Goal: Task Accomplishment & Management: Manage account settings

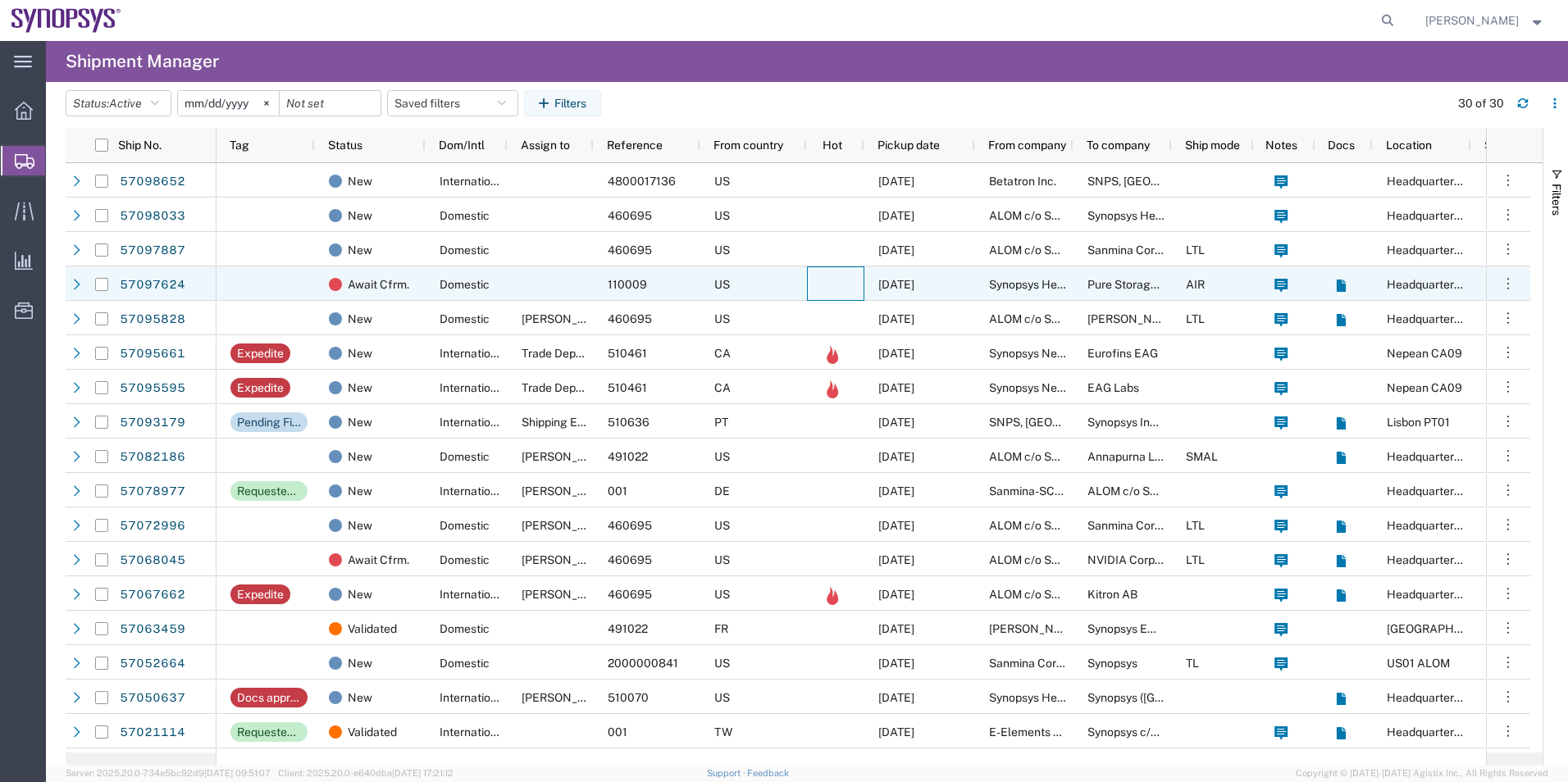
click at [820, 292] on div at bounding box center [836, 284] width 58 height 35
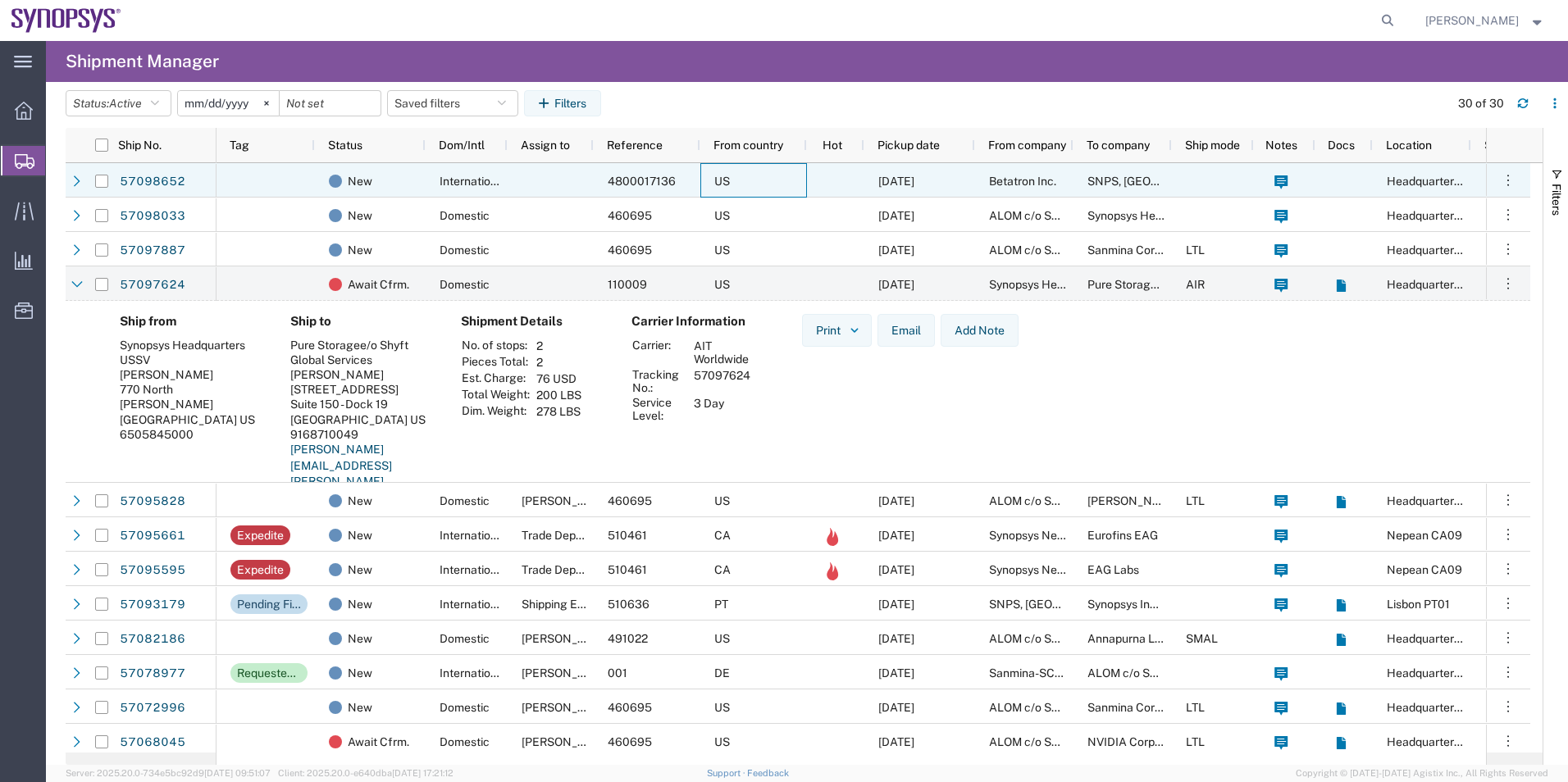
click at [801, 178] on div "US" at bounding box center [753, 180] width 107 height 35
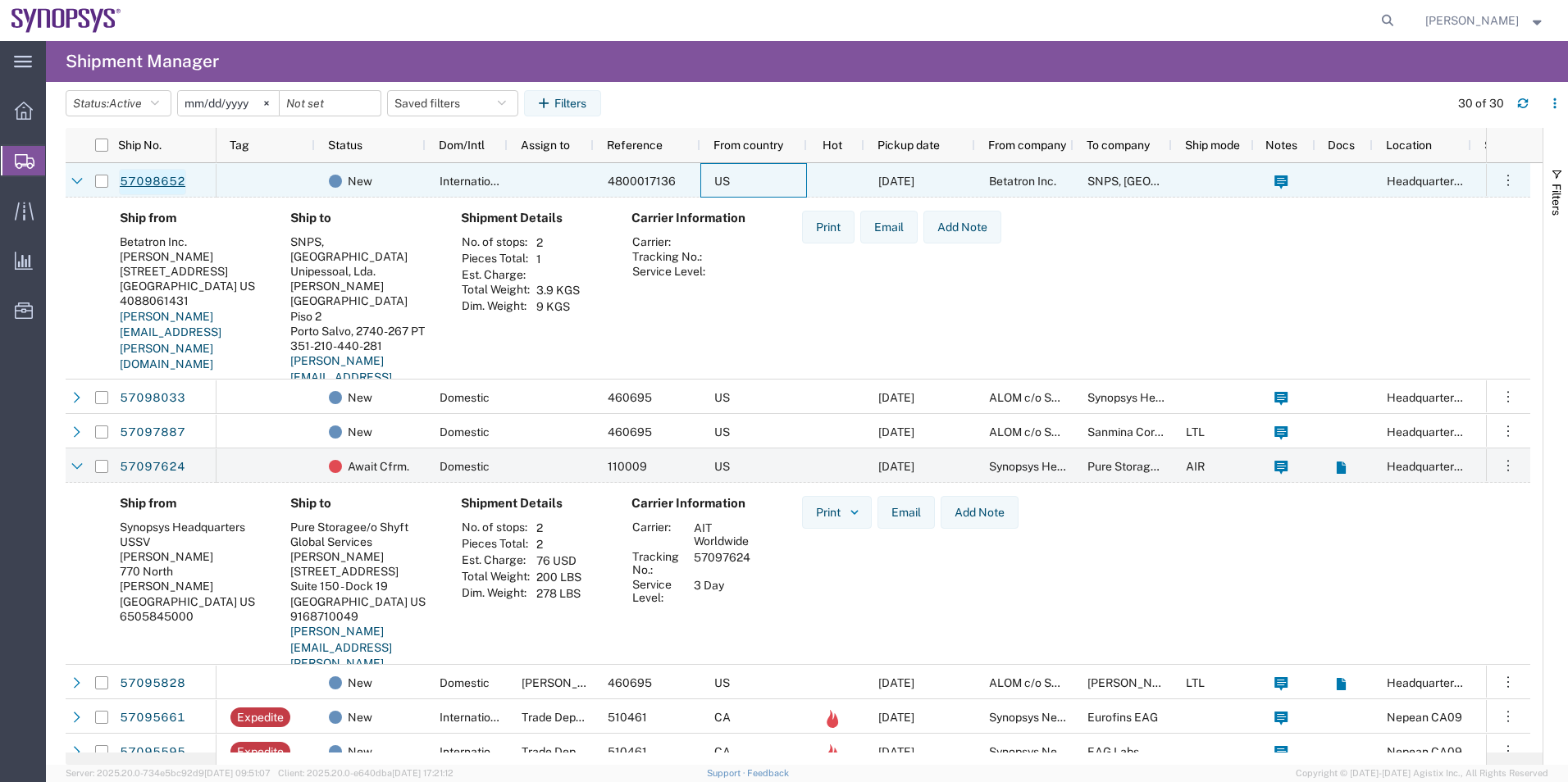
click at [154, 178] on link "57098652" at bounding box center [153, 181] width 67 height 26
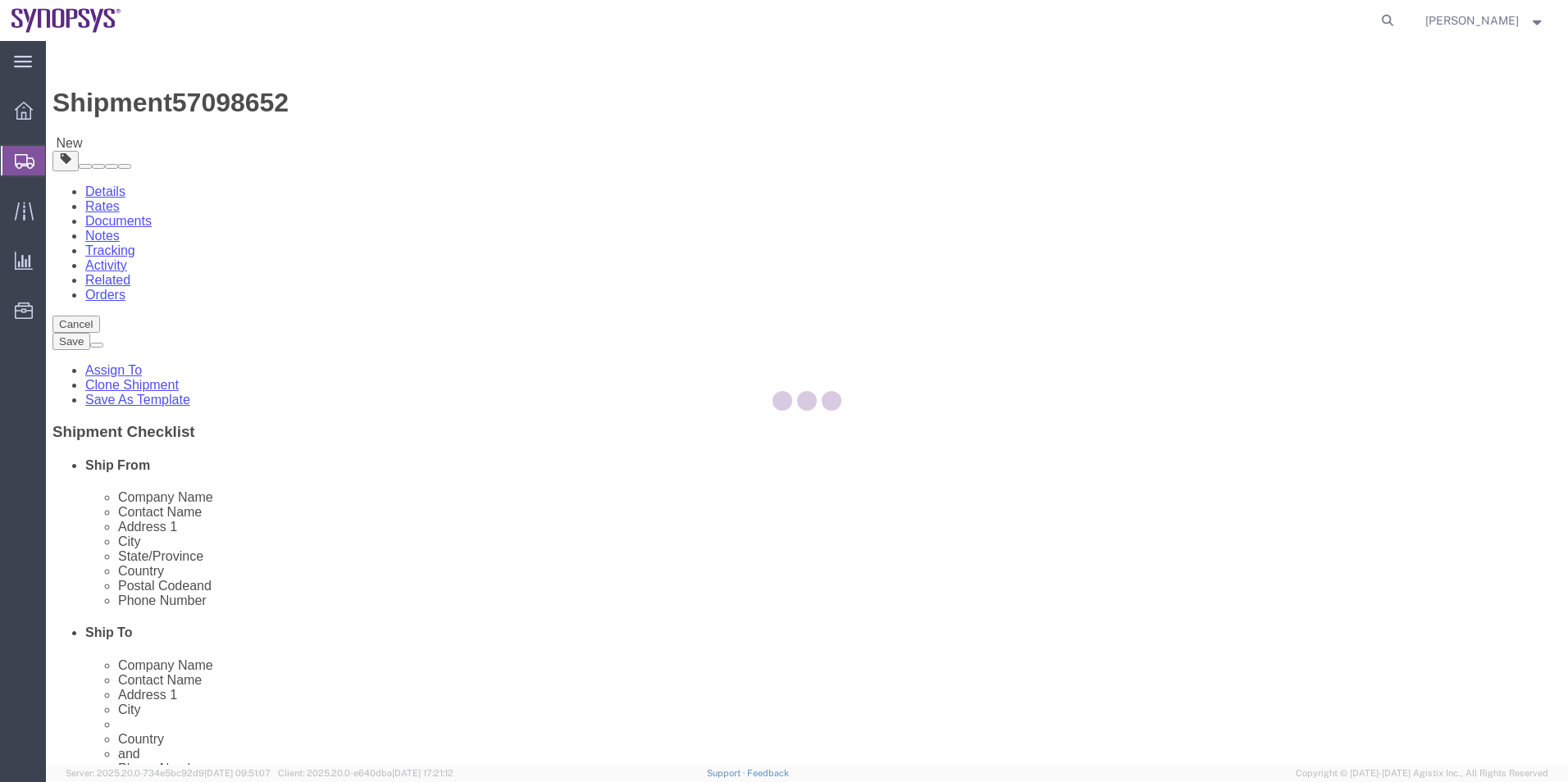
select select
select select "63152"
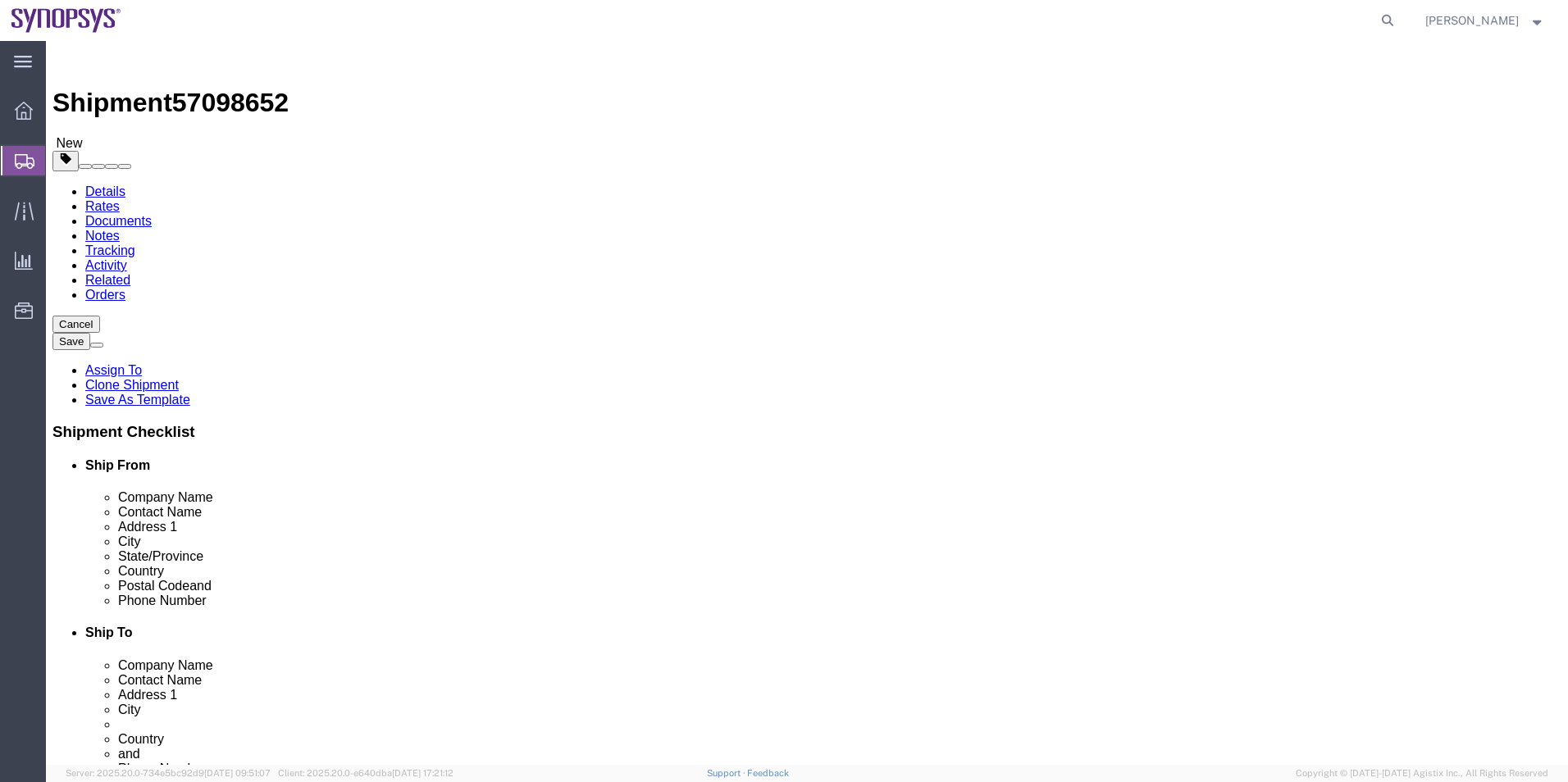
click icon
click div "Package Type Select Bale(s) Basket(s) Bolt(s) Bottle(s) Buckets Bulk Bundle(s) …"
click select "Select kgs lbs"
select select "LBS"
click select "Select kgs lbs"
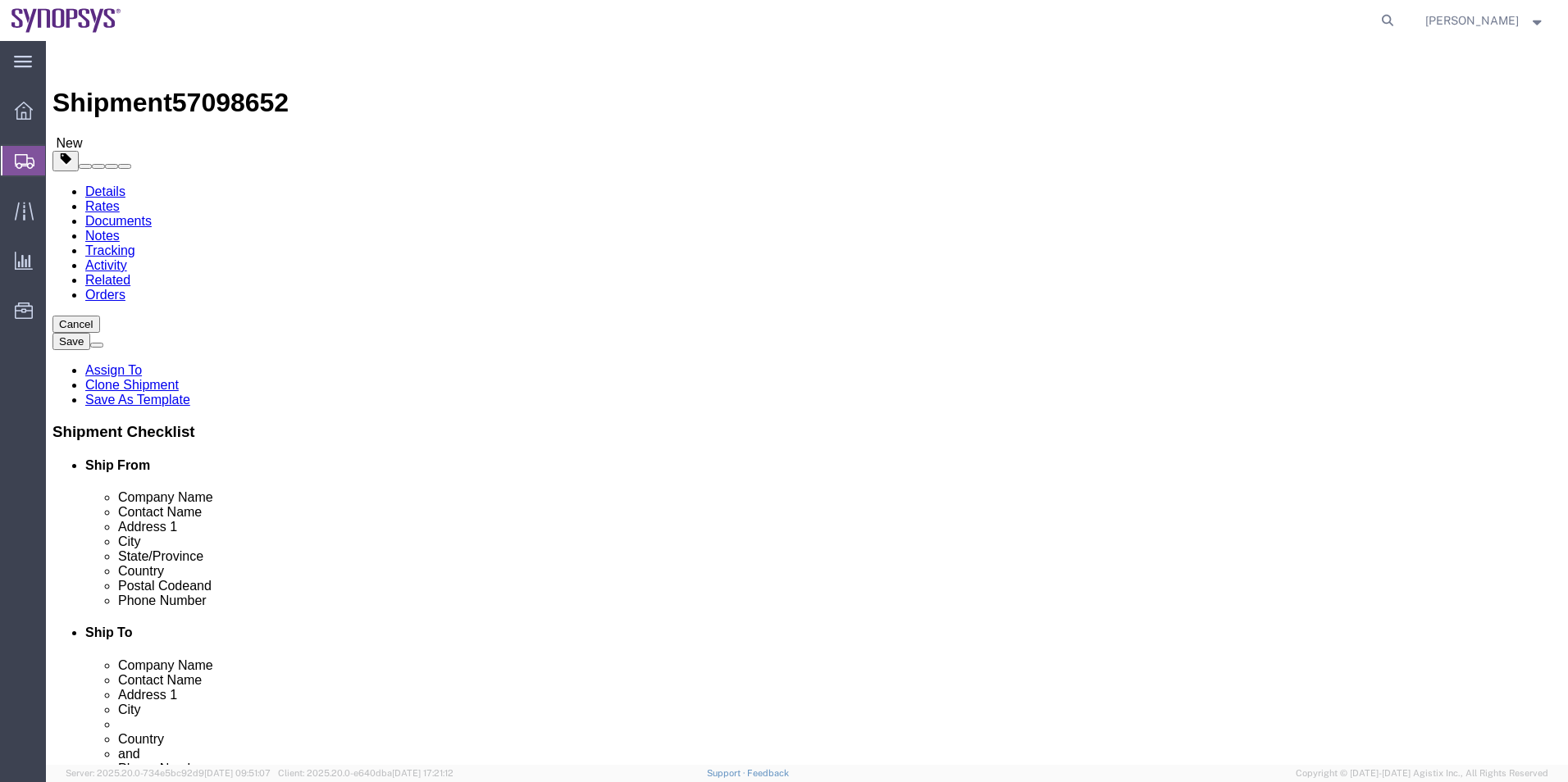
click select "Select cm ft in"
select select "IN"
click select "Select cm ft in"
click dd "12.00 Each"
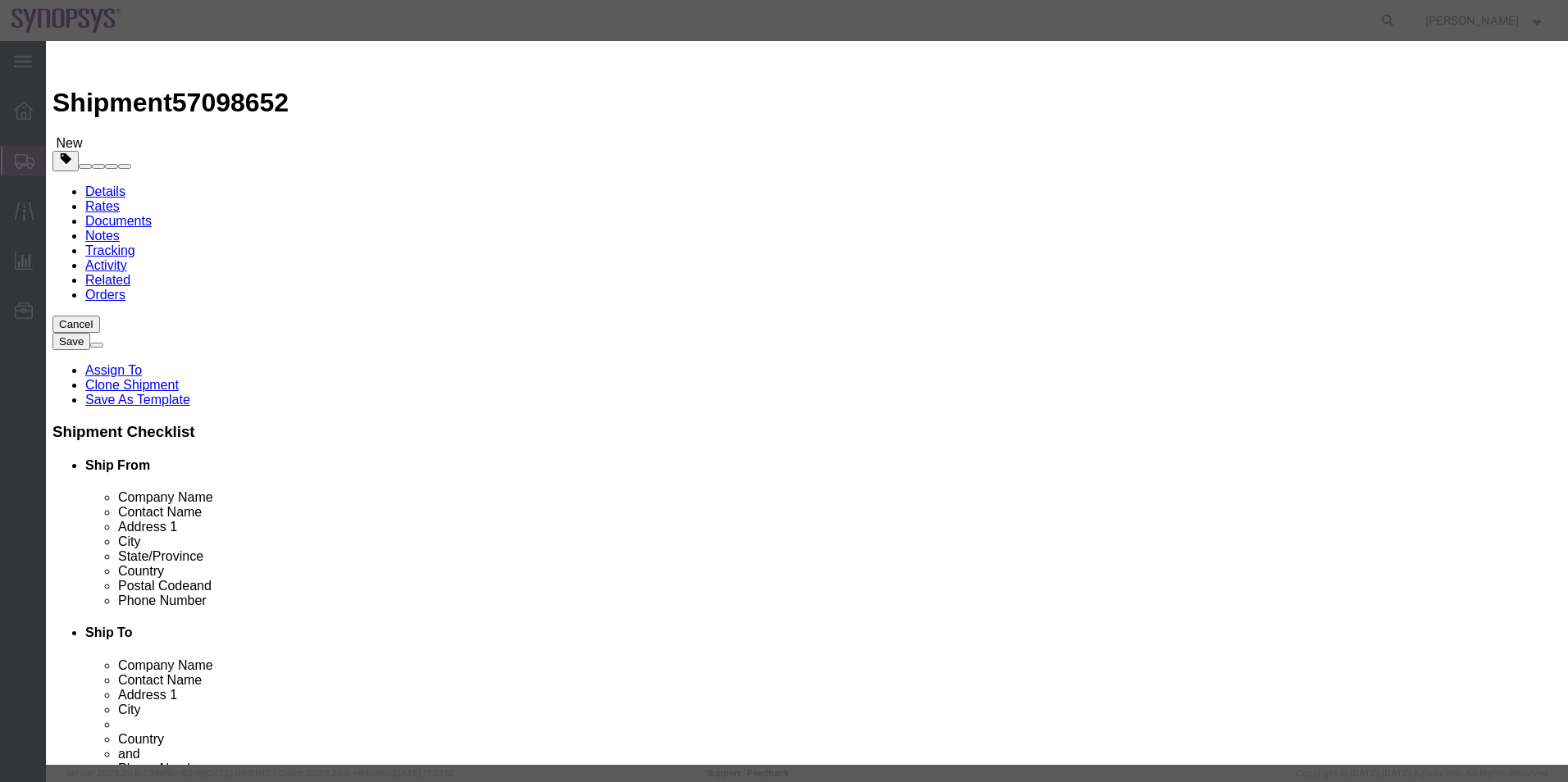
click textarea
drag, startPoint x: 571, startPoint y: 391, endPoint x: 473, endPoint y: 403, distance: 98.7
click div "8473.30.2000"
type textarea "8473.30.2000"
type input "8473.30.2000"
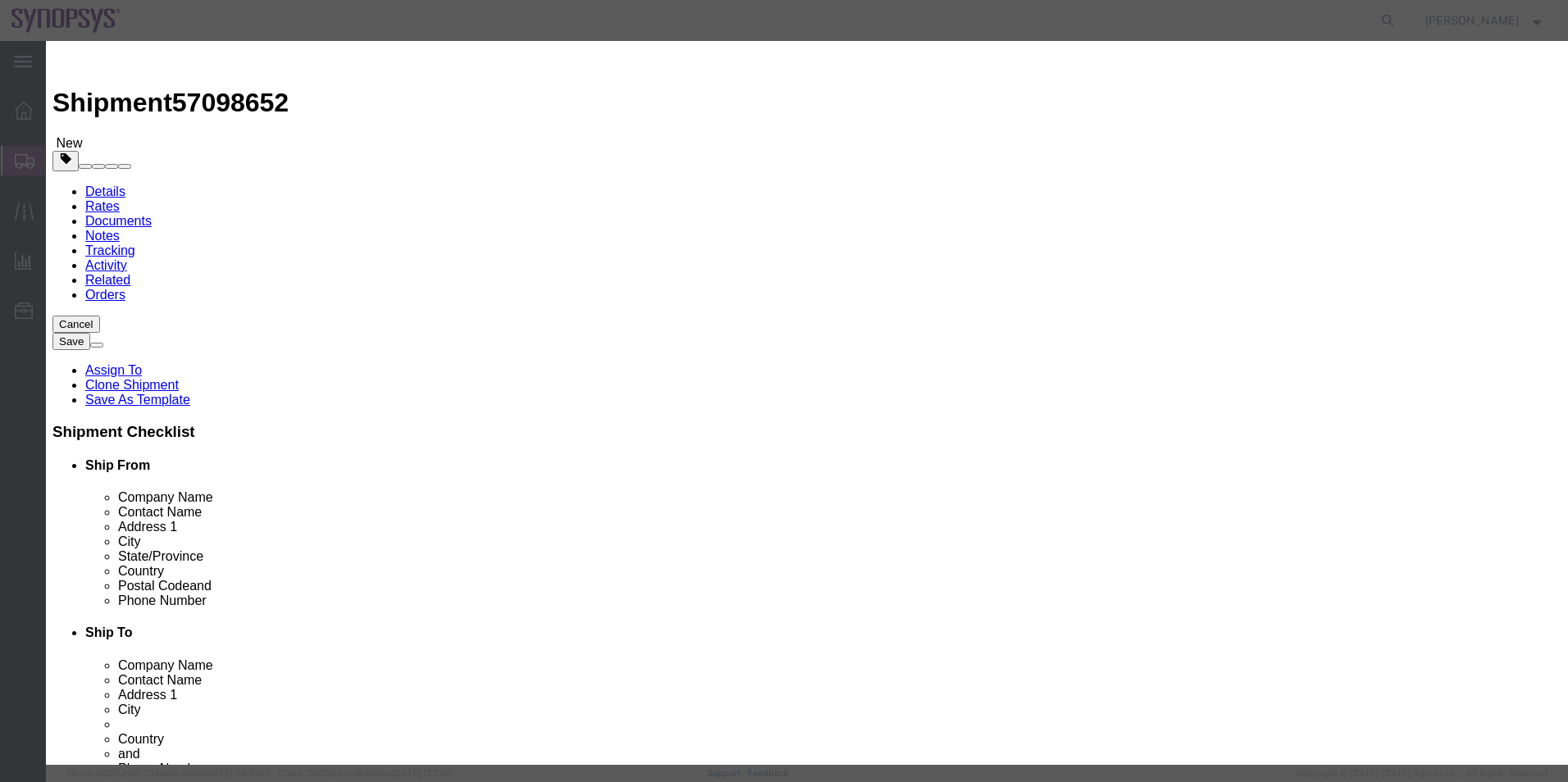
type input "8473.30.2000"
click input "3A991/NLR"
type input "3A991"
click div "Product Name SP15 revA Test bd. Pieces 12.00 Select Bag Barrels 100Board Feet B…"
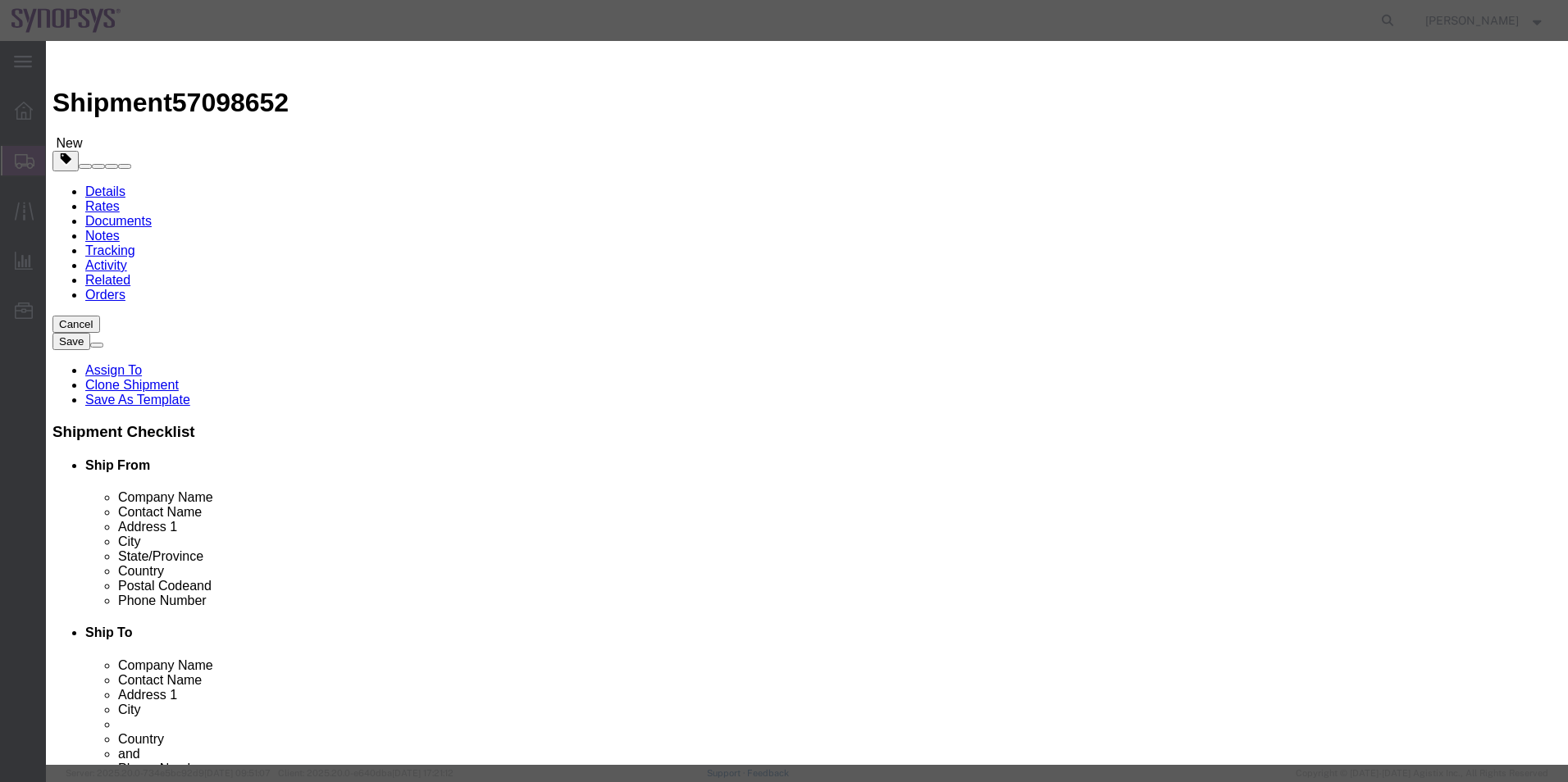
click select "Select ATF BIS DEA EPA FDA FTR ITAR OFAC Other (OPA)"
select select "BIS"
click select "Select ATF BIS DEA EPA FDA FTR ITAR OFAC Other (OPA)"
click select "Select AGR-Agricultural APP-Computers APR-Additional Permissive Exports AVS-Air…"
select select "NLR"
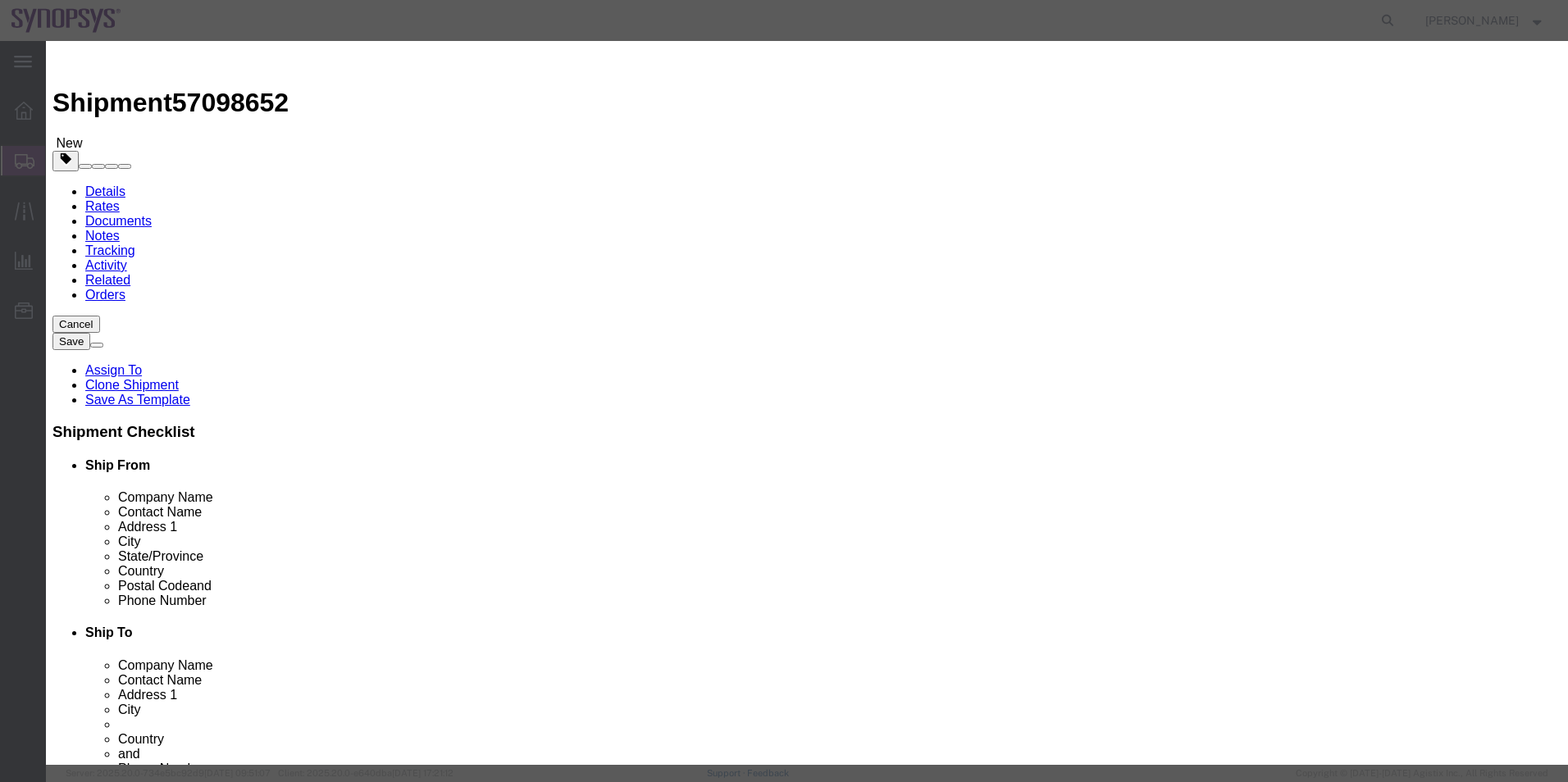
click select "Select AGR-Agricultural APP-Computers APR-Additional Permissive Exports AVS-Air…"
type input "8473.30.2000"
click button "Save & Close"
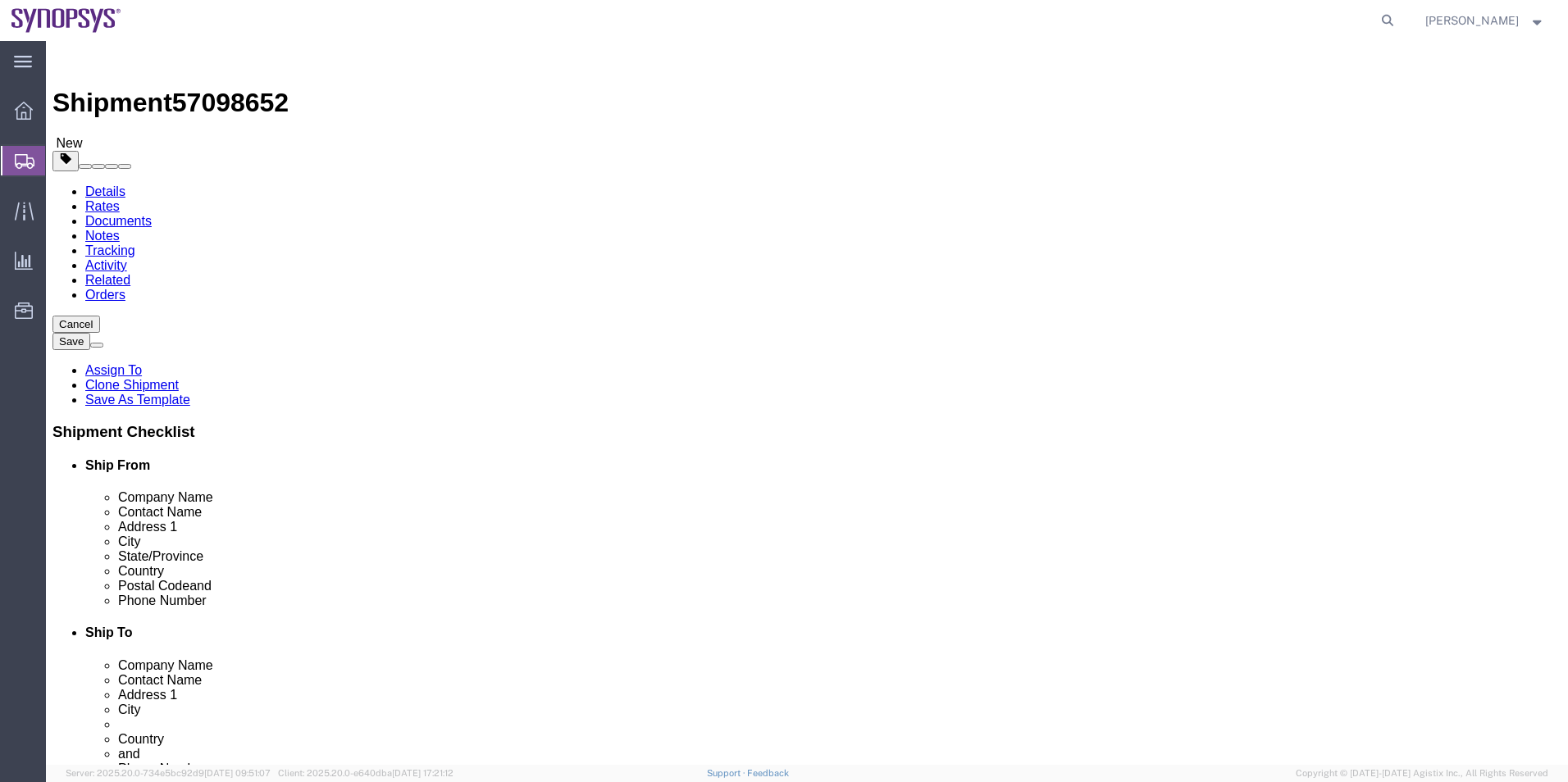
click icon
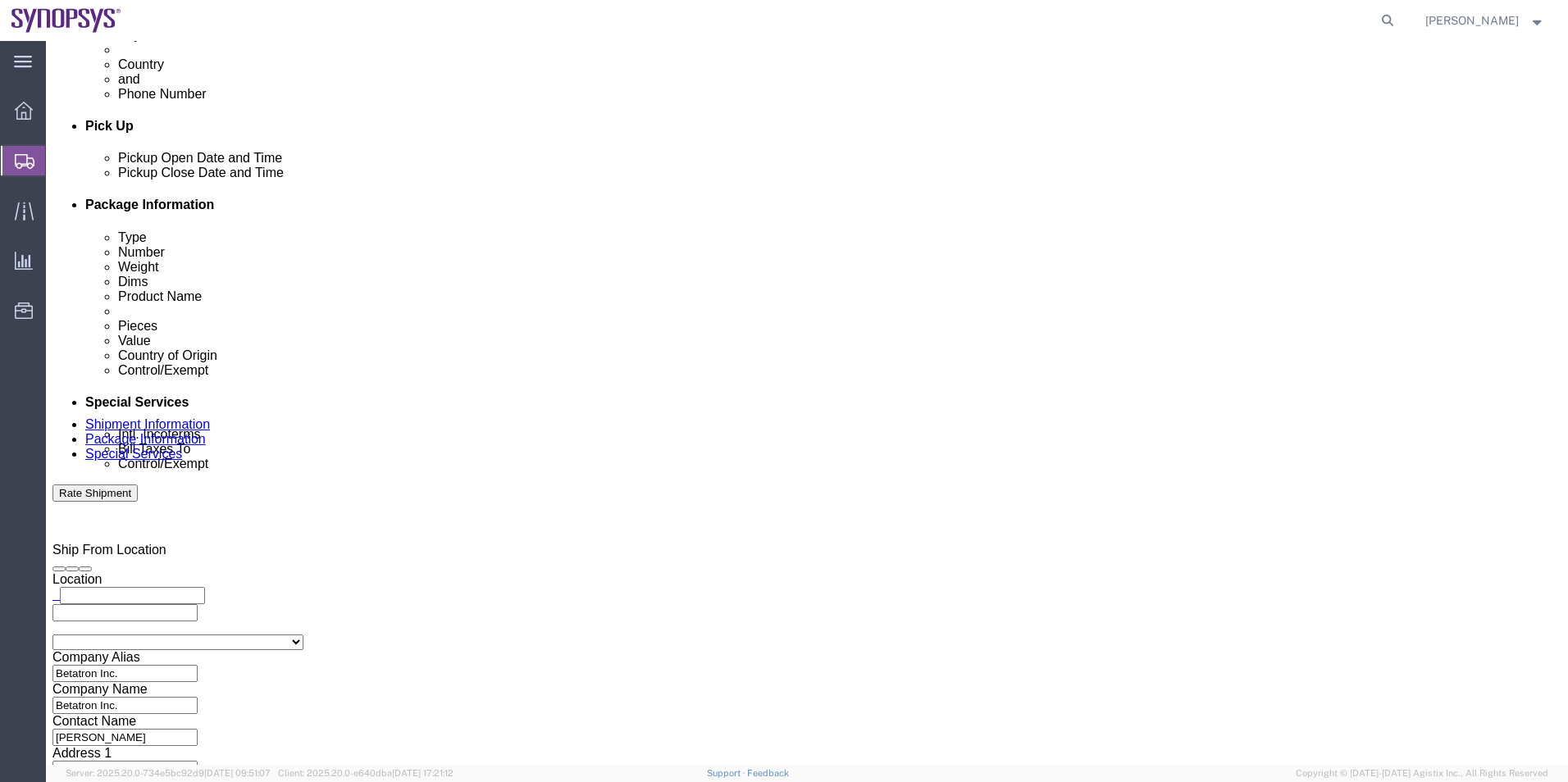
scroll to position [574, 0]
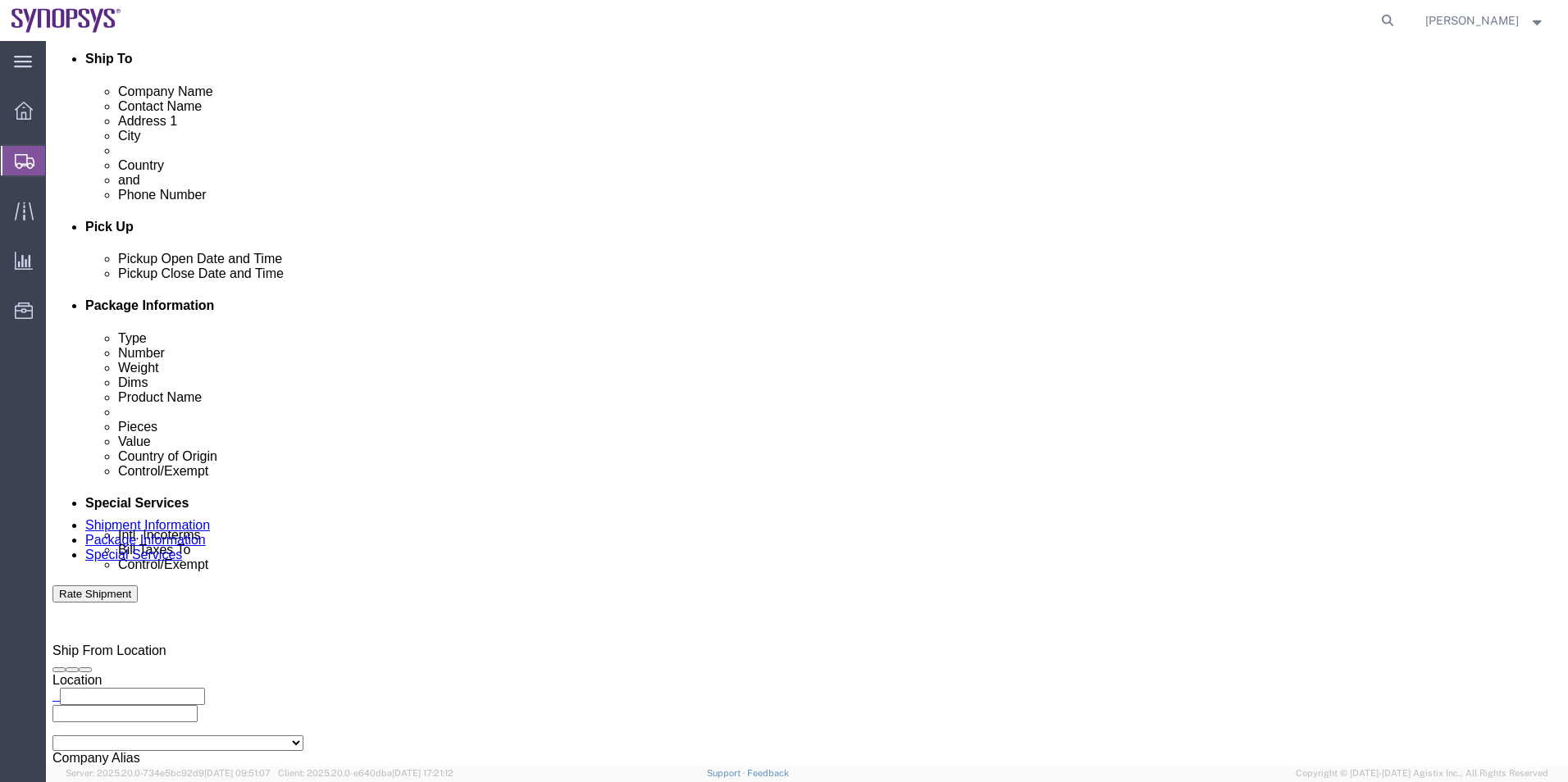
click div "Intl. Incoterms Select Carriage Insurance Paid Carriage Paid To Cost and Freigh…"
click select "Select Carriage Insurance Paid Carriage Paid To Cost and Freight Cost Insurance…"
select select "DAP"
click select "Select Carriage Insurance Paid Carriage Paid To Cost and Freight Cost Insurance…"
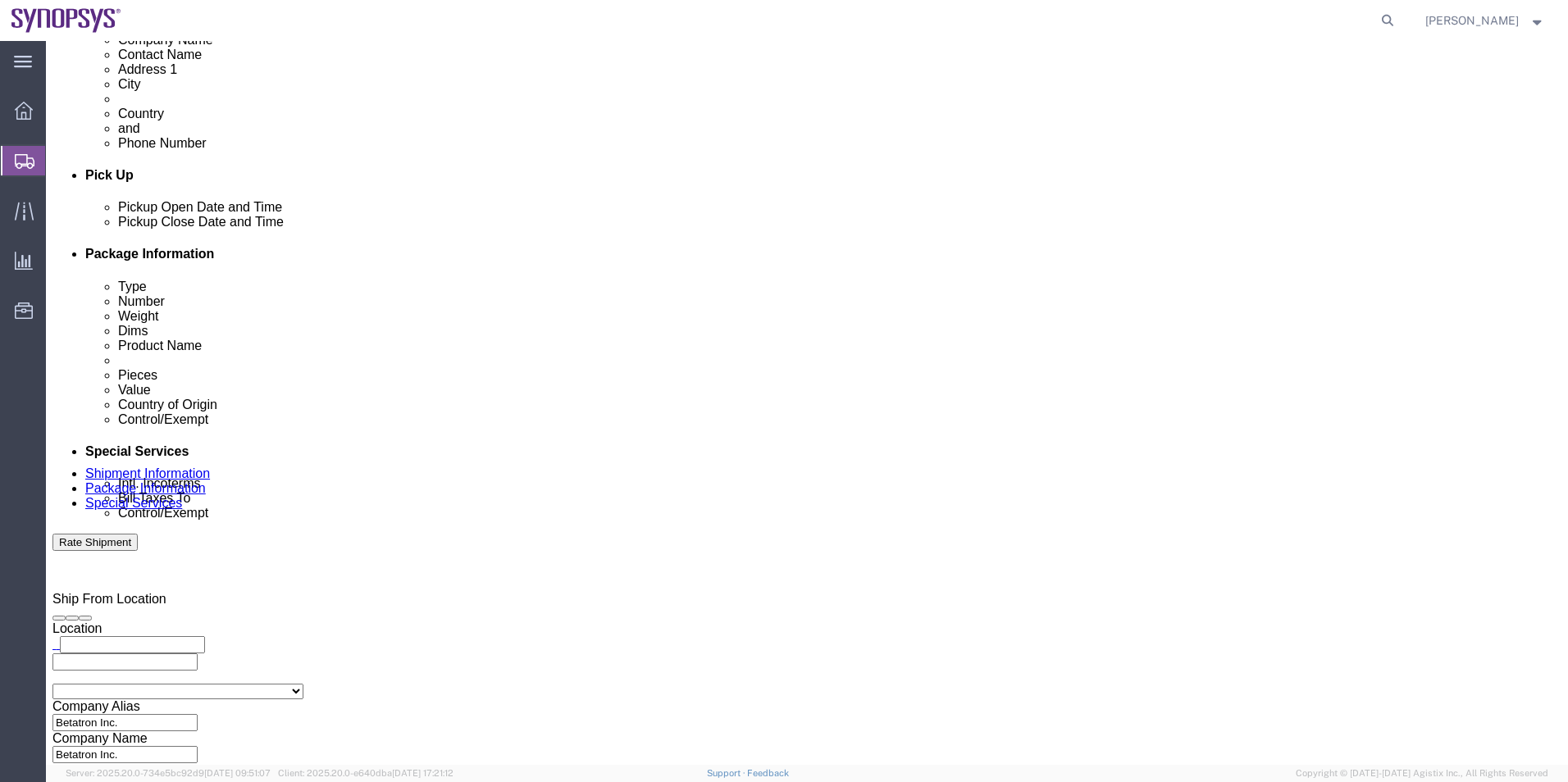
scroll to position [902, 0]
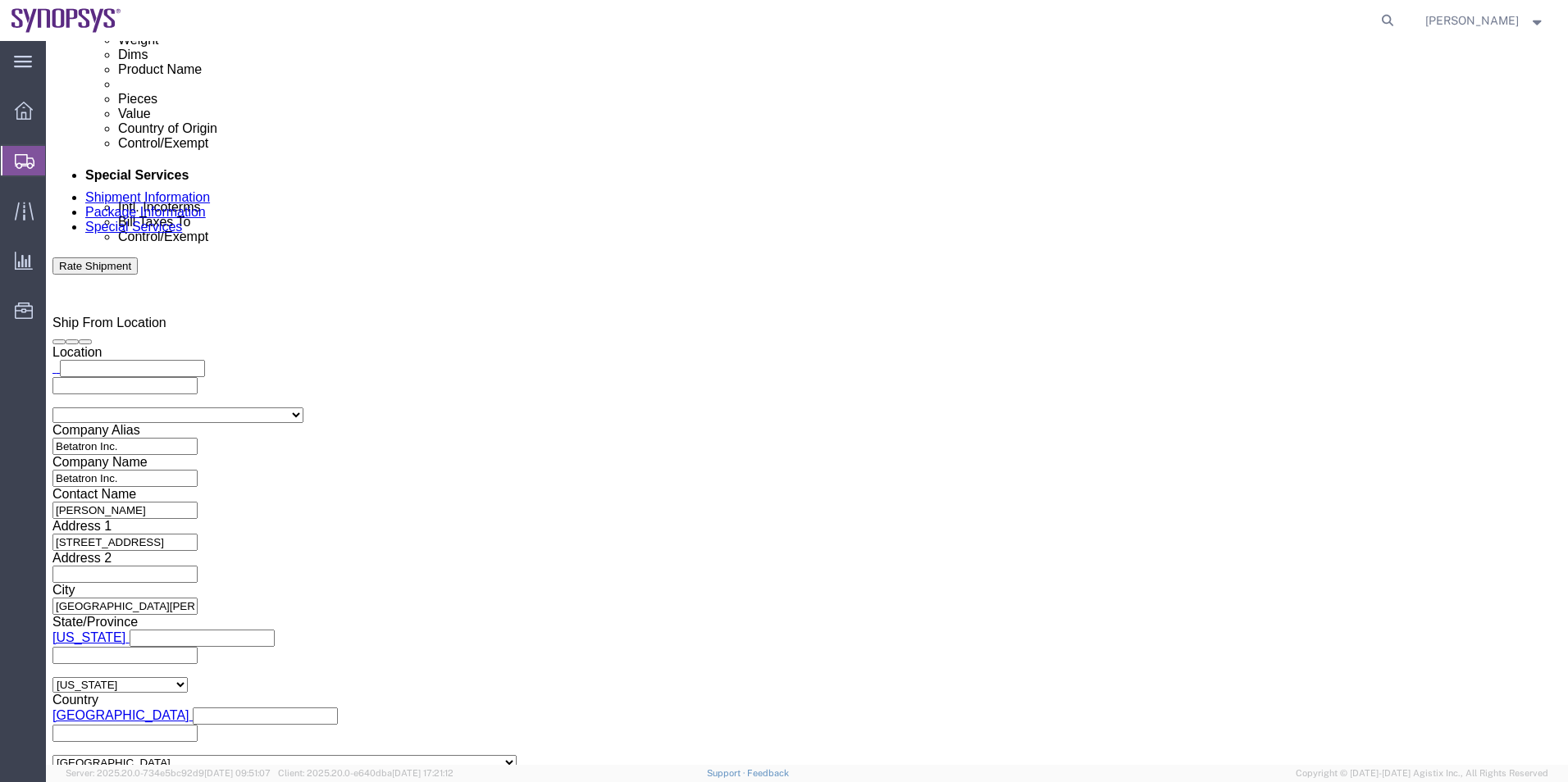
click ul "david.vierira@synopsys.com"
click icon
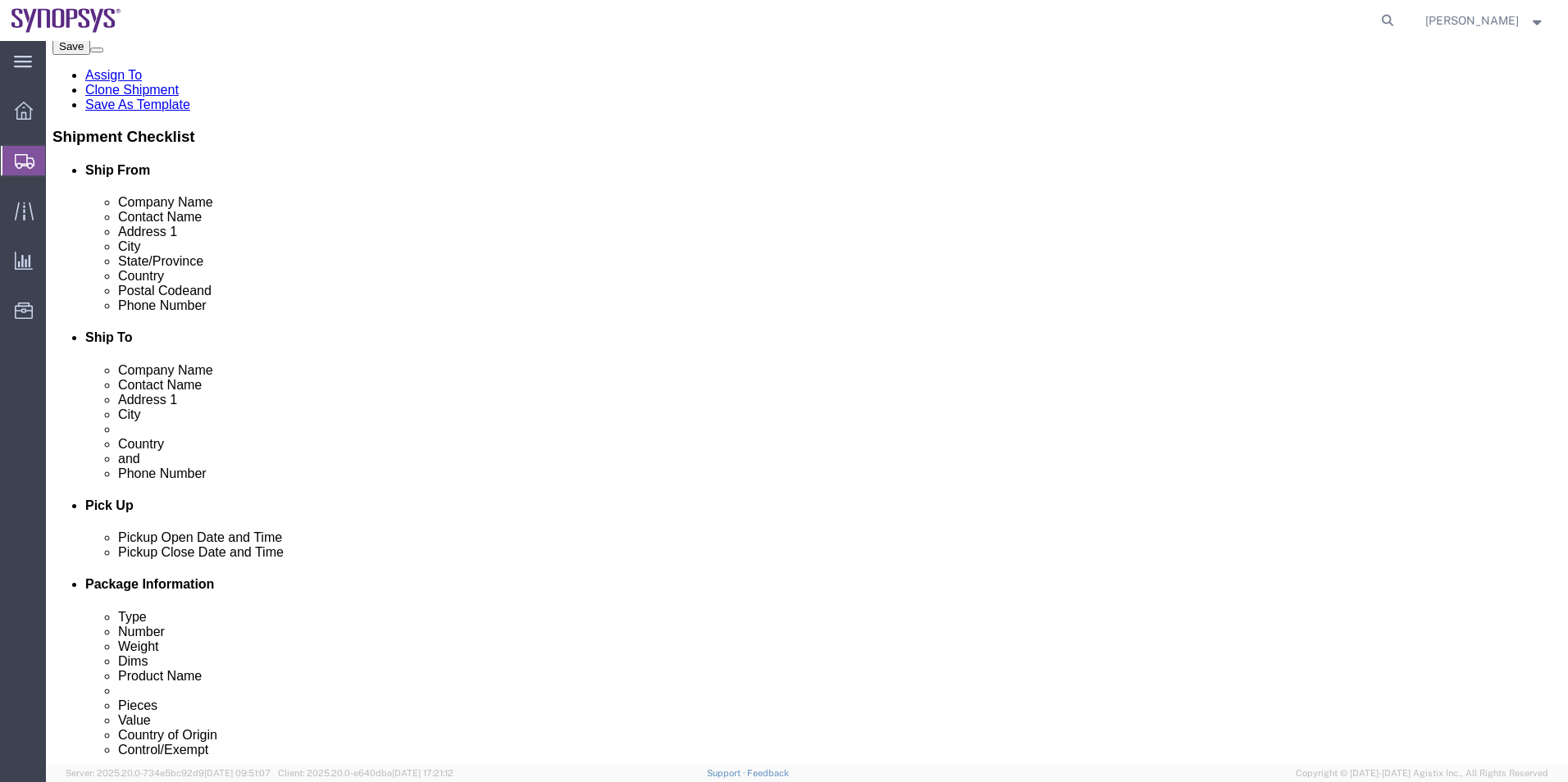
scroll to position [273, 0]
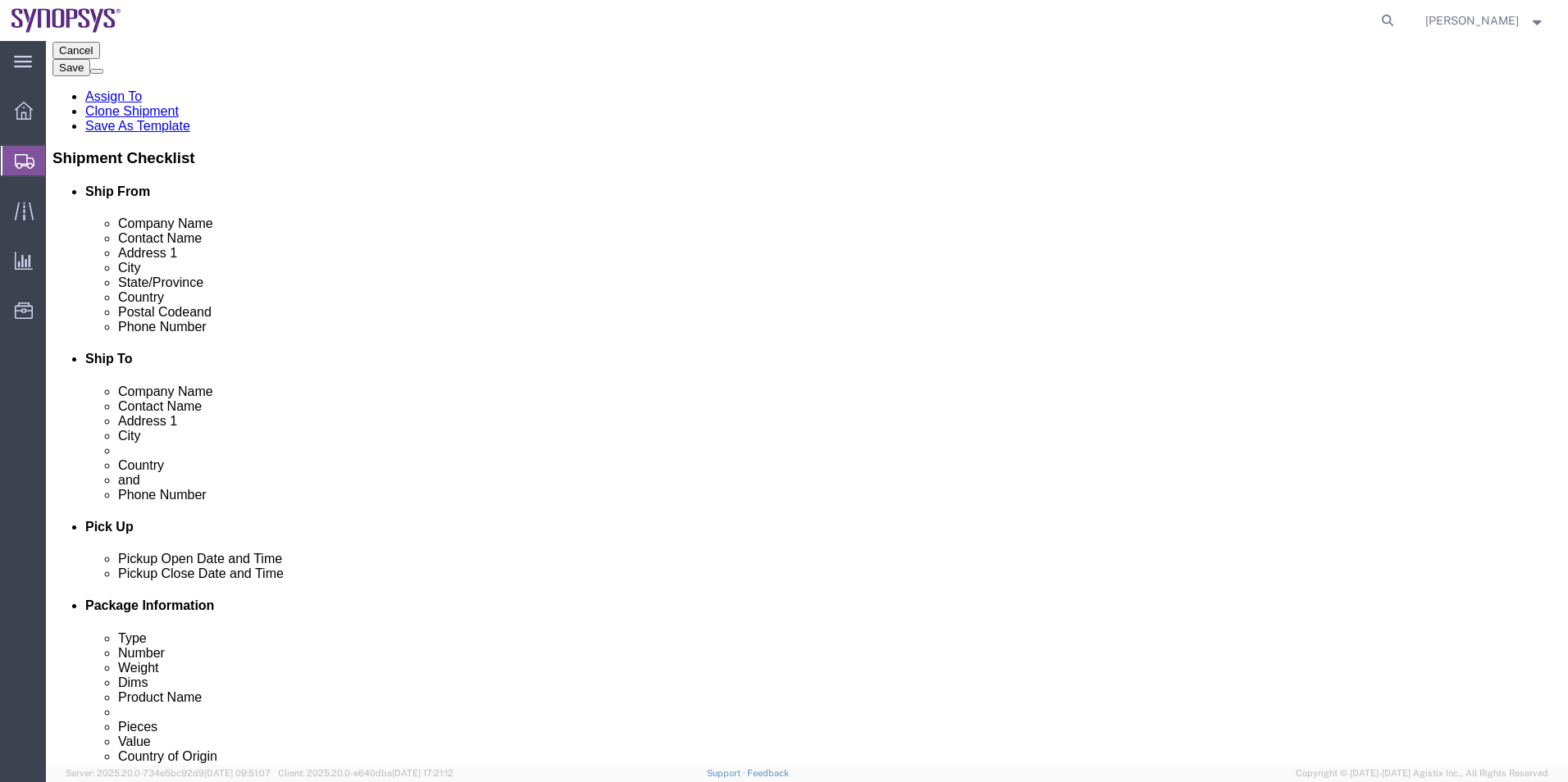
drag, startPoint x: 417, startPoint y: 311, endPoint x: 175, endPoint y: 313, distance: 242.0
click div "Email mike.young@betatron.net"
click icon
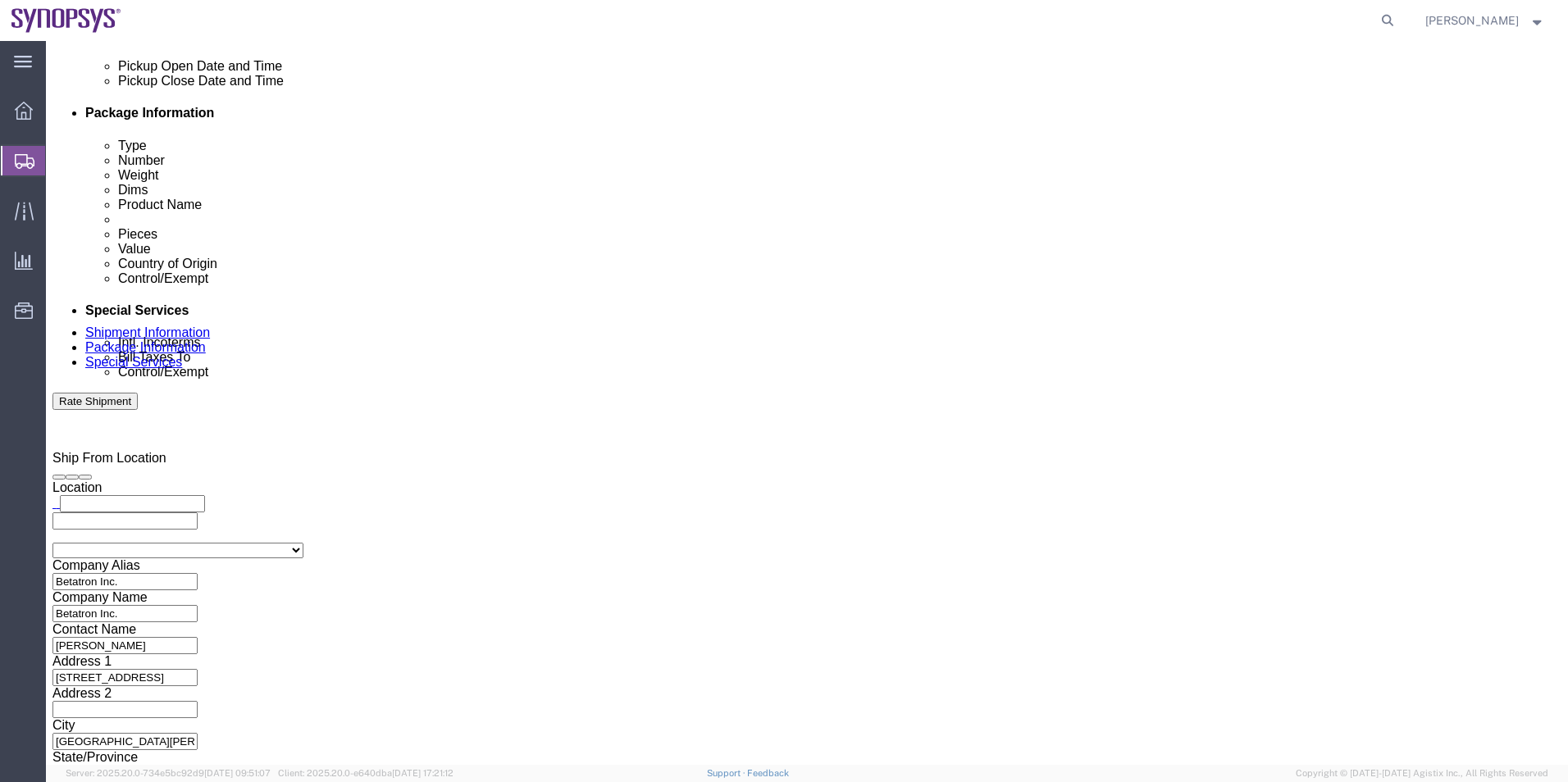
scroll to position [1012, 0]
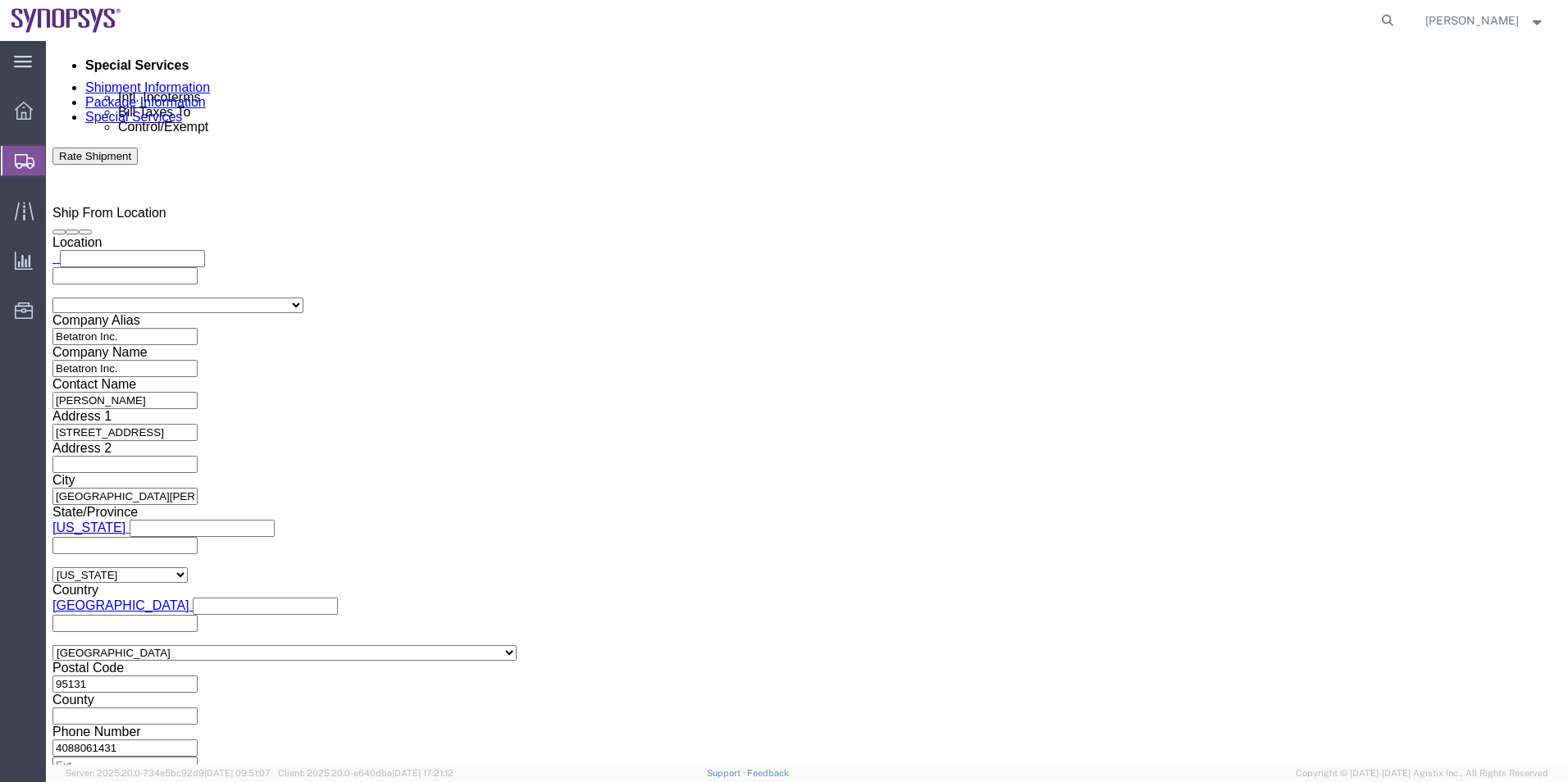
click ul "david.vierira@synopsys.com"
paste input "mike.young@betatron.net"
type input "mike.young@betatron.net"
click textarea "SP150revA x570 shipment"
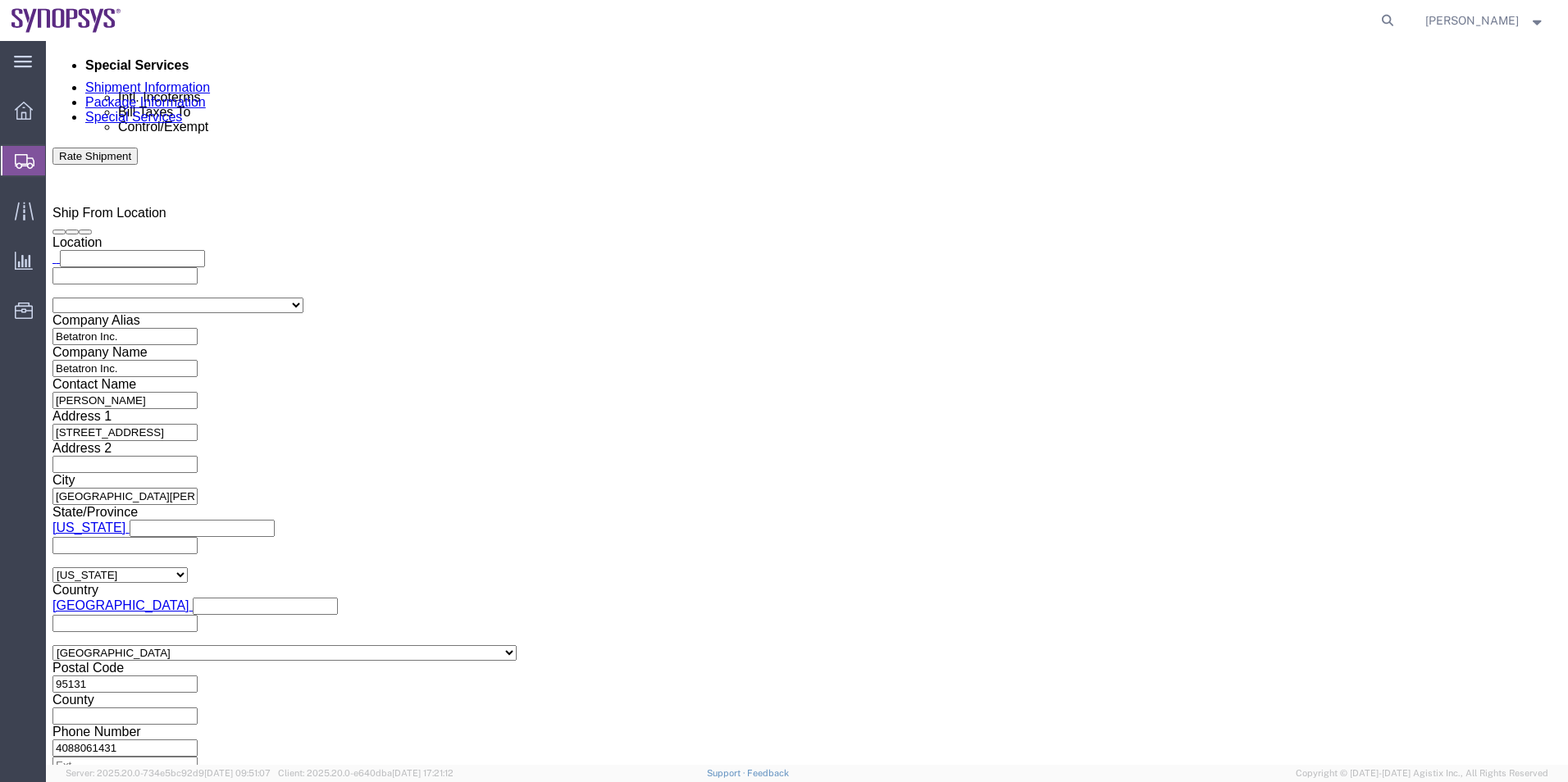
type textarea "SP150revA x570 shipment Please see attached. -Kaelen"
click ul "david.vierira@synopsys.com mike.young@betatron.net"
type input "shipping@synopsys.com"
click button "Save"
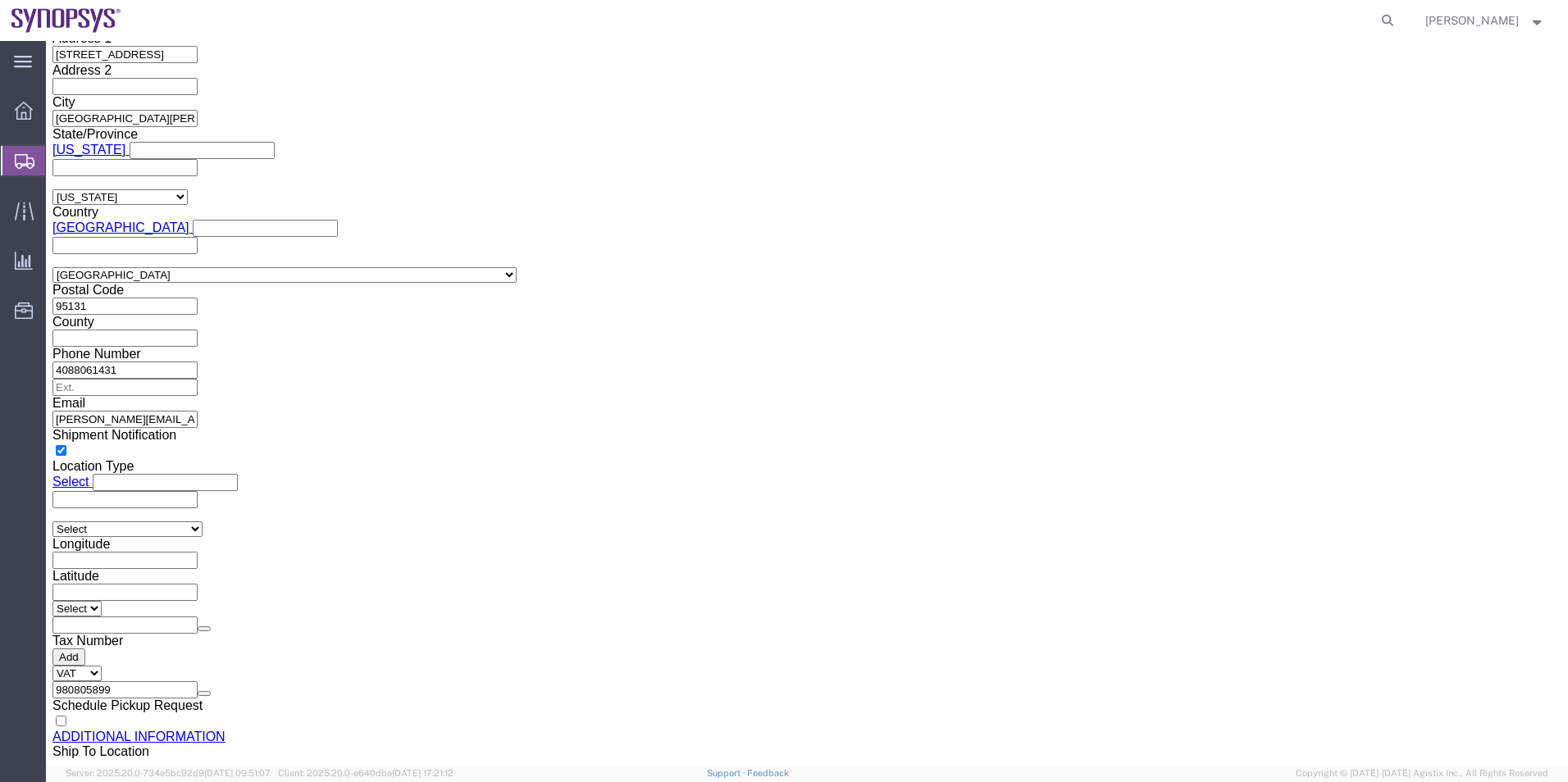
scroll to position [1339, 0]
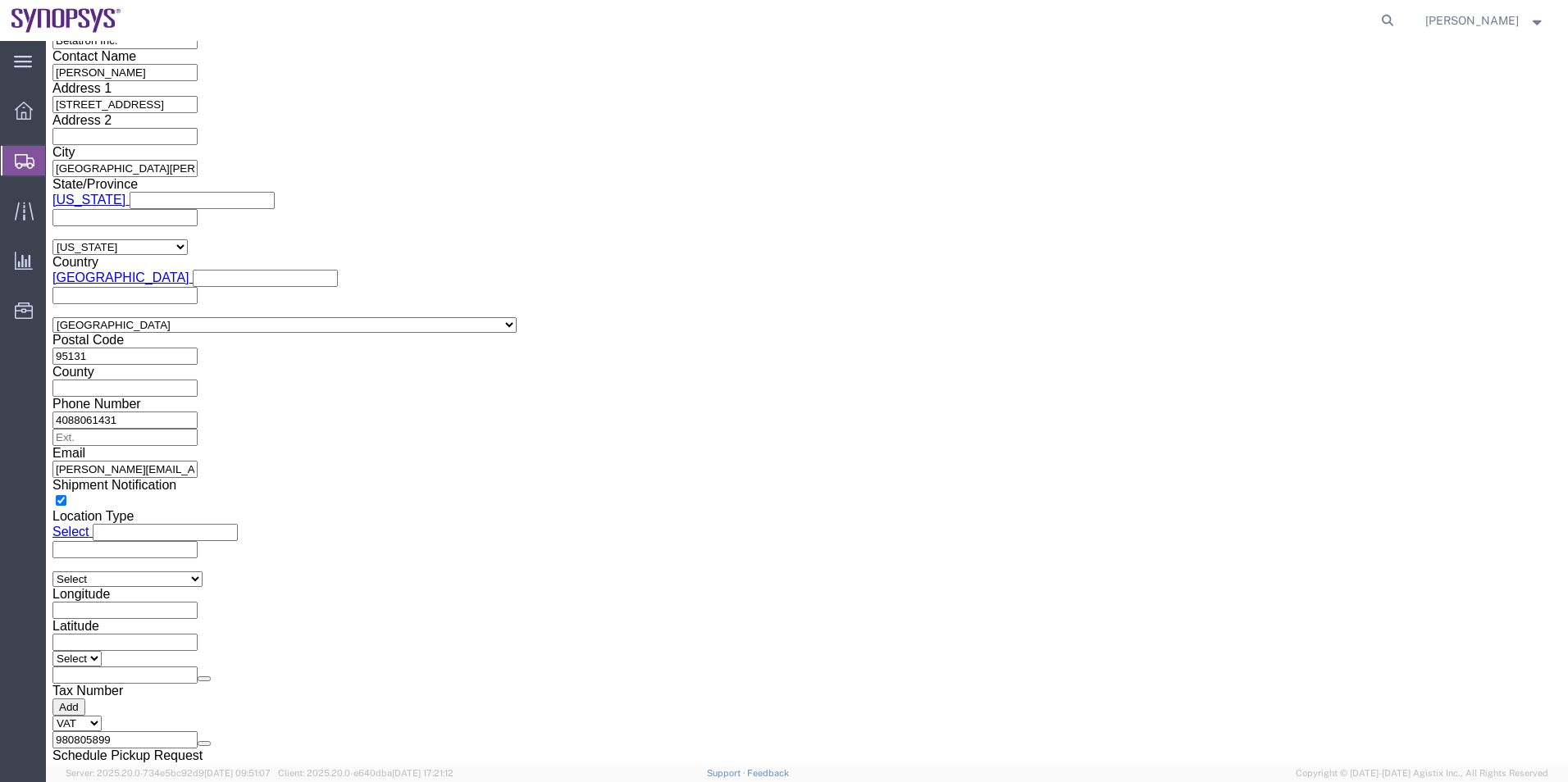
click div "Control/Exempt Select ATF BIS DEA EPA FDA FTR ITAR OFAC Other (OPA) Lic./Ex. Co…"
click select "Select ATF BIS DEA EPA FDA FTR ITAR OFAC Other (OPA)"
select select "BIS"
click select "Select ATF BIS DEA EPA FDA FTR ITAR OFAC Other (OPA)"
click select "Select AGR-Agricultural APP-Computers APR-Additional Permissive Exports AVS-Air…"
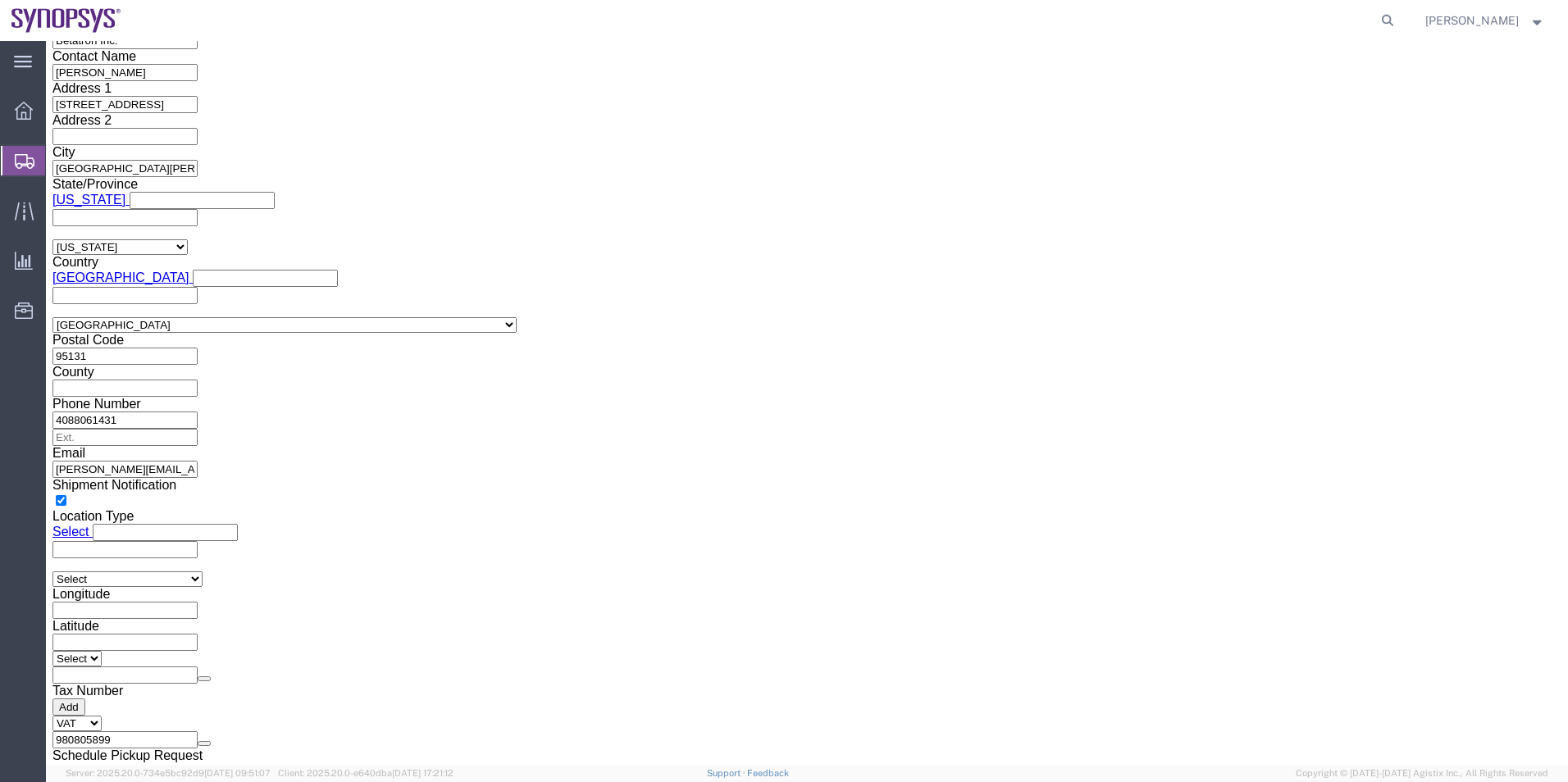
select select "NLR"
click select "Select AGR-Agricultural APP-Computers APR-Additional Permissive Exports AVS-Air…"
click select "Select AES-Direct EEI Carrier File EEI EEI Exempt"
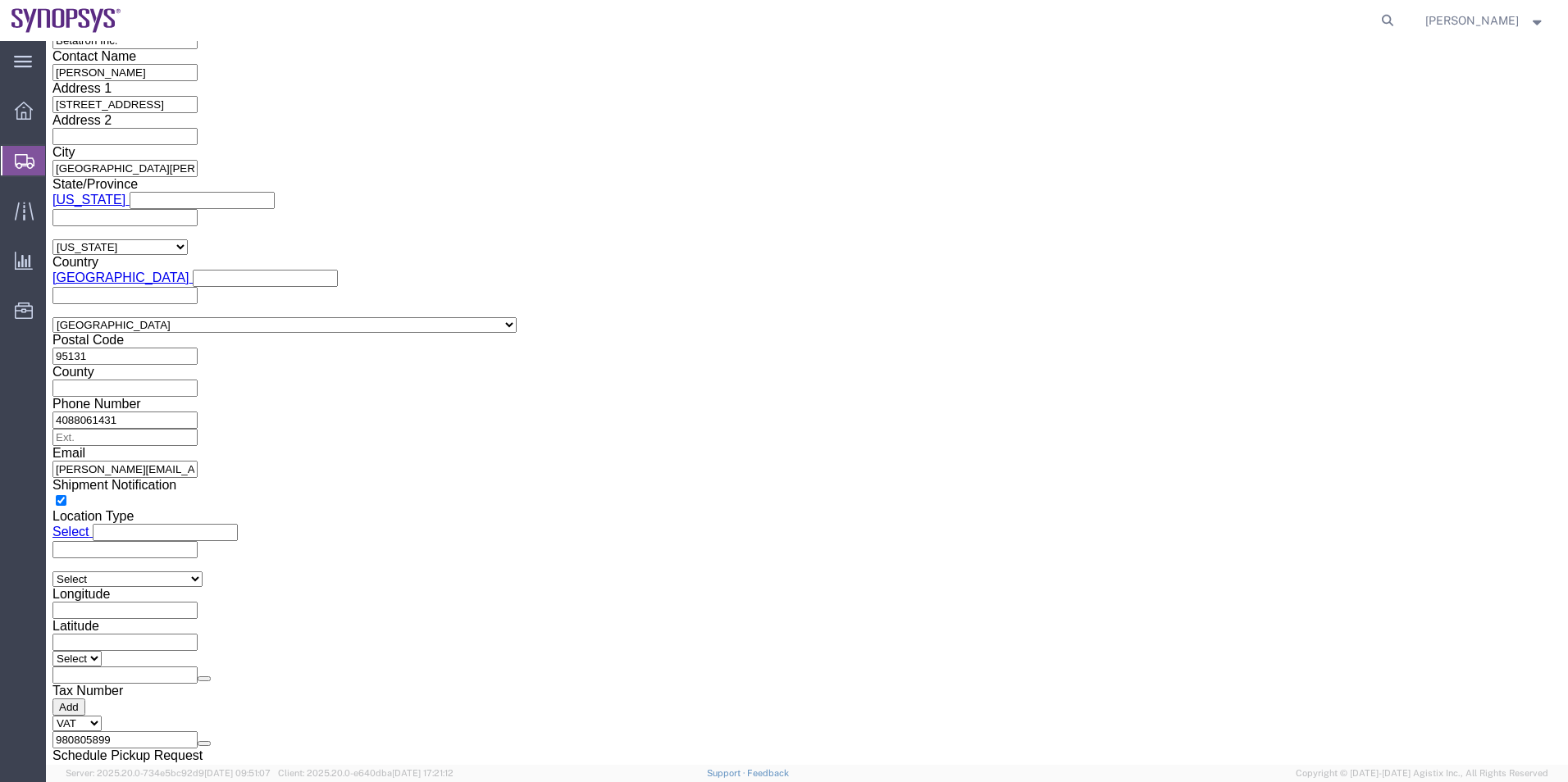
select select "AESD"
click select "Select AES-Direct EEI Carrier File EEI EEI Exempt"
click input "checkbox"
checkbox input "true"
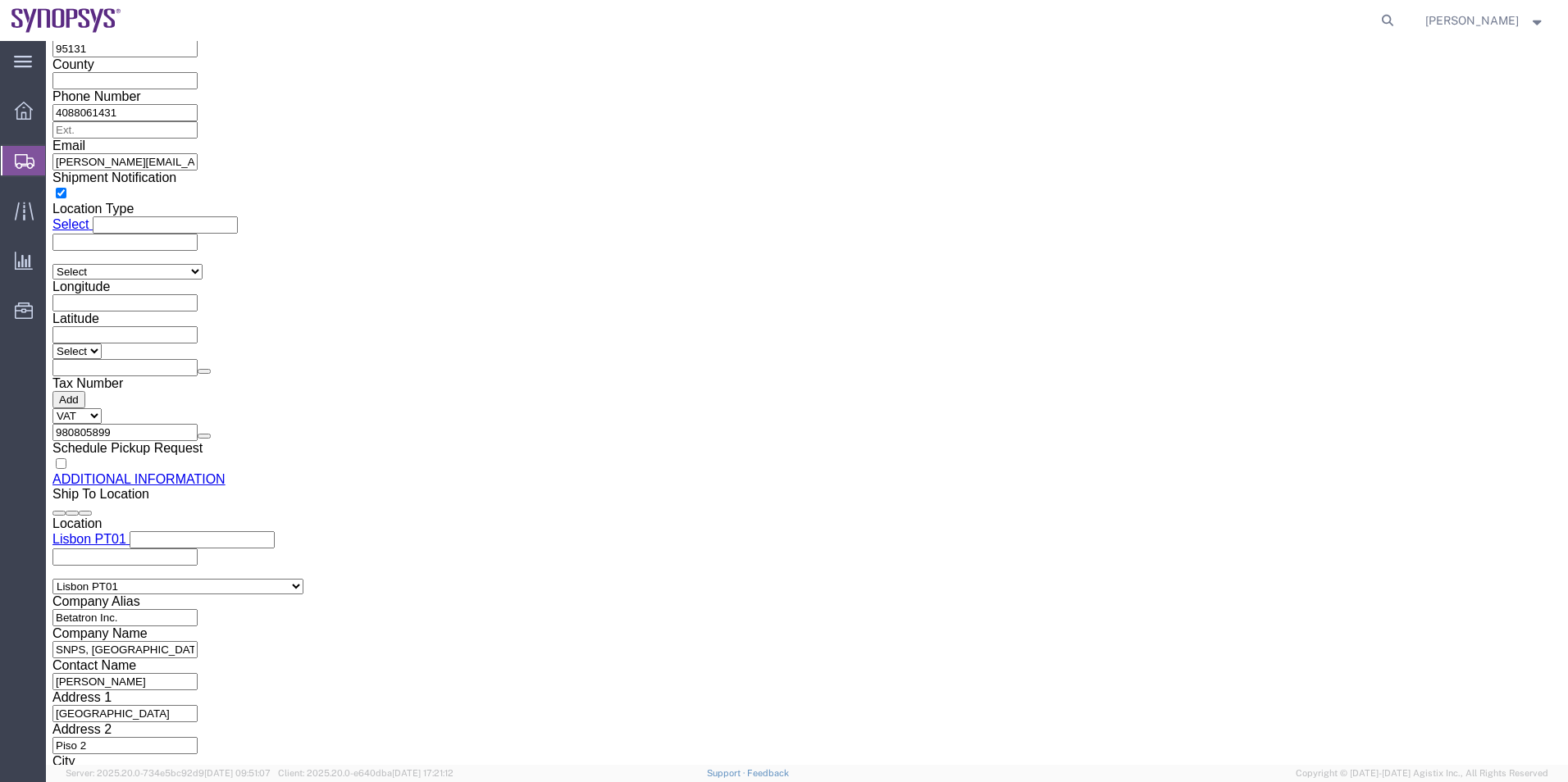
scroll to position [1750, 0]
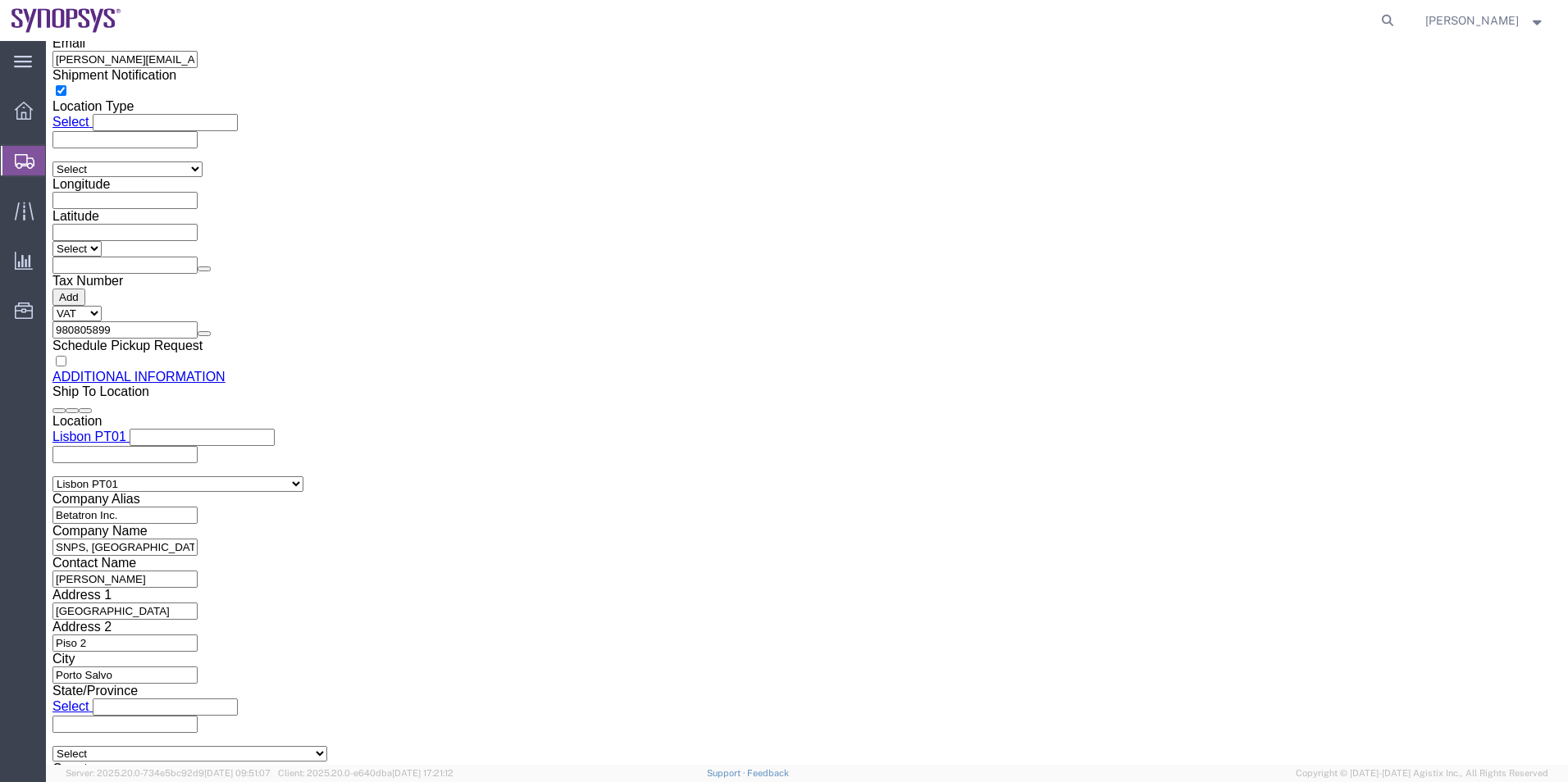
click div "Location Select Select My Profile Location Aachen DE04 Agrate Brianza IT01 Asch…"
type input "pt01"
click input "text"
type input "351915185726"
click input "text"
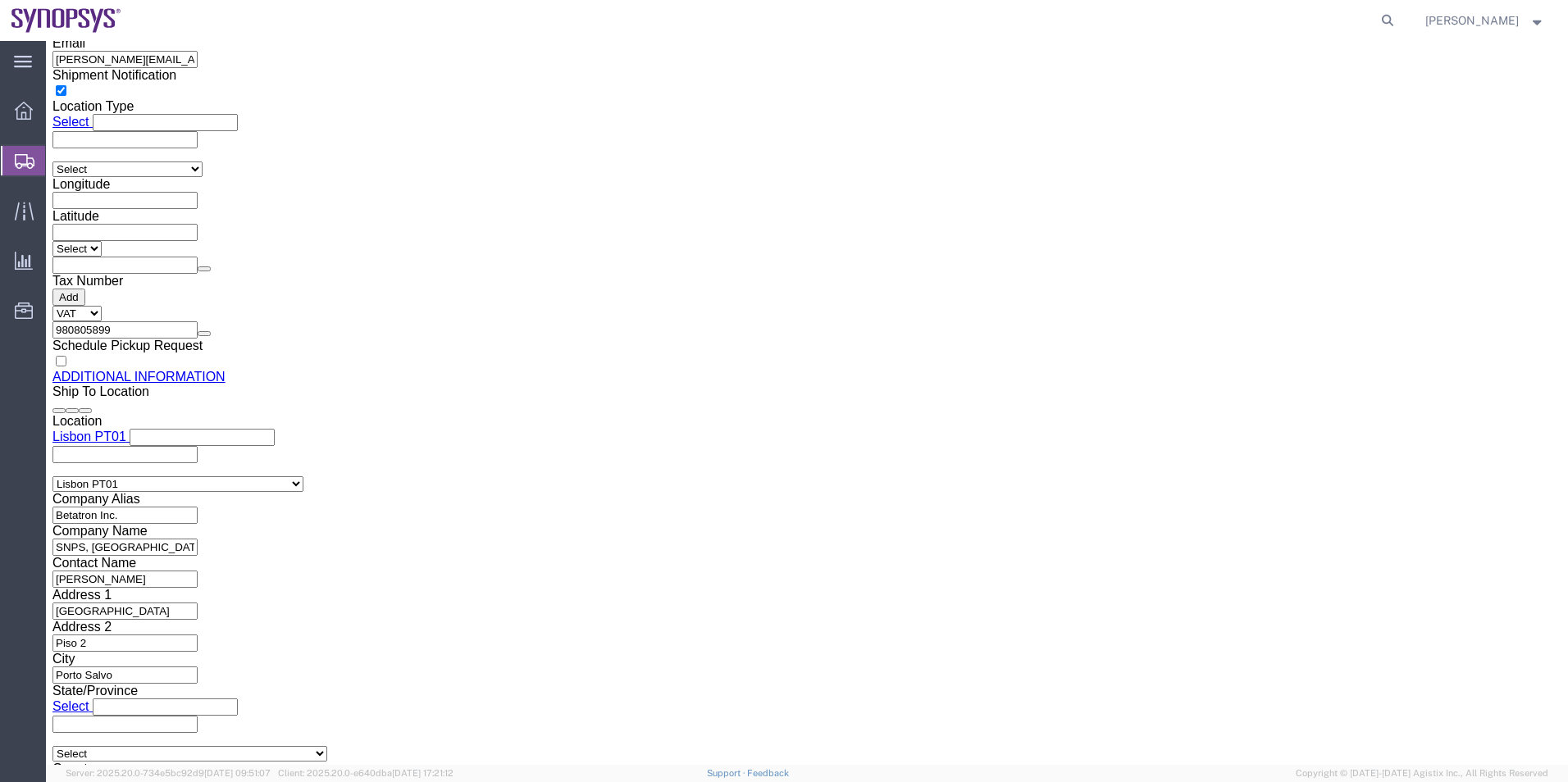
type input "Tiago"
drag, startPoint x: 821, startPoint y: 377, endPoint x: 705, endPoint y: 372, distance: 116.1
click div "Contact Name Tiago"
paste input "Tiago Inocencio"
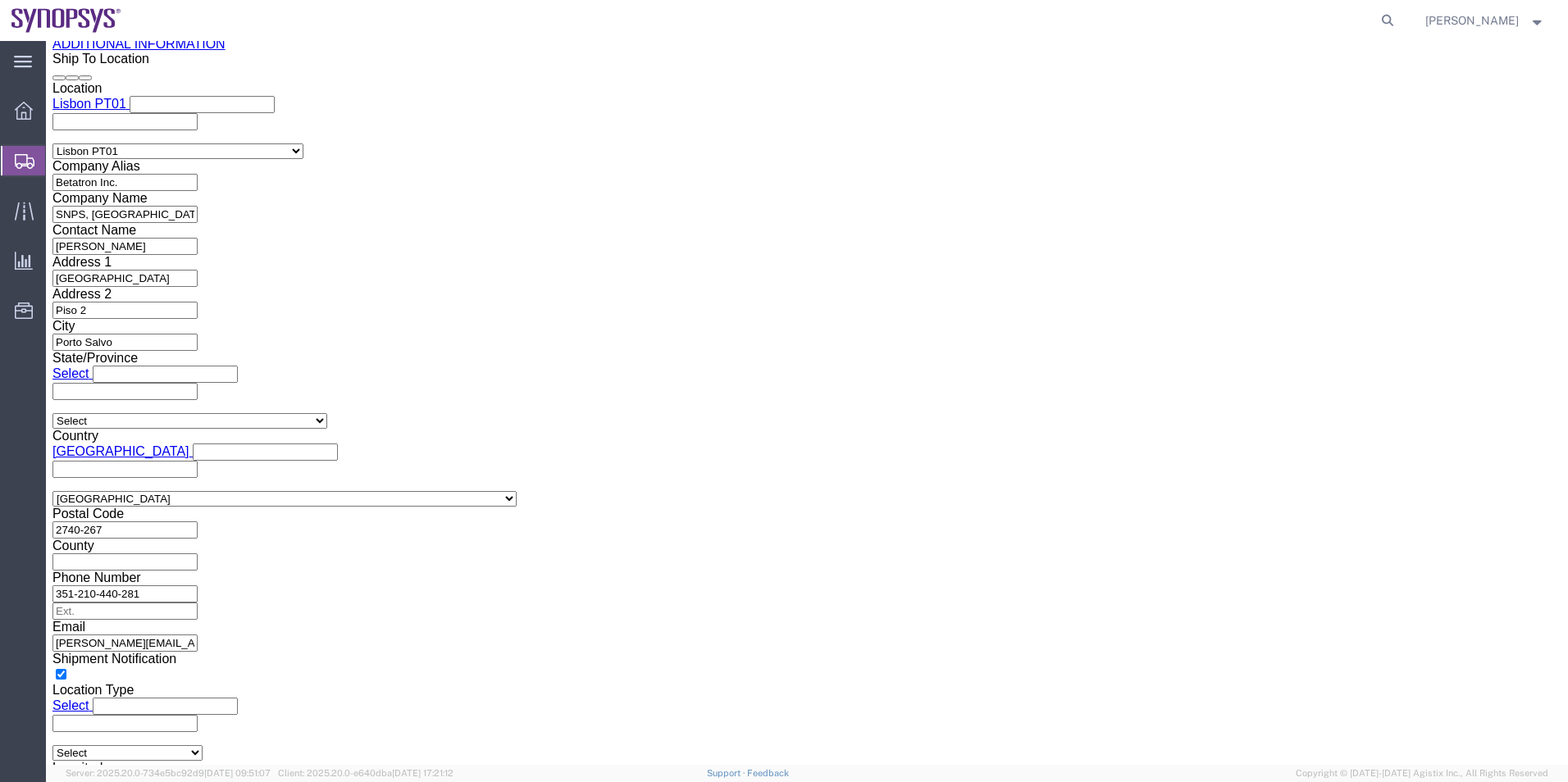
scroll to position [2160, 0]
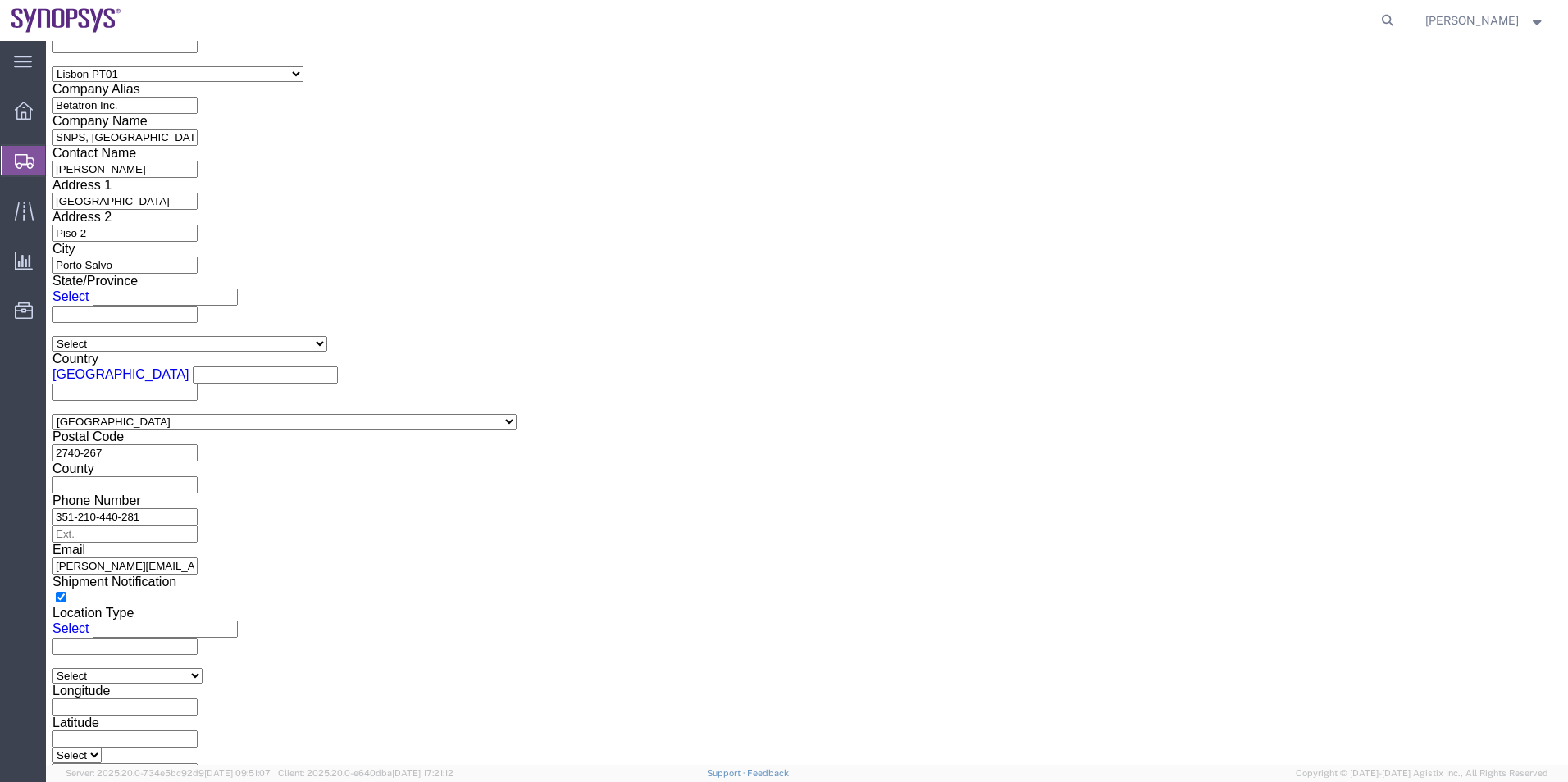
type input "Tiago Inocencio"
type input "ussv"
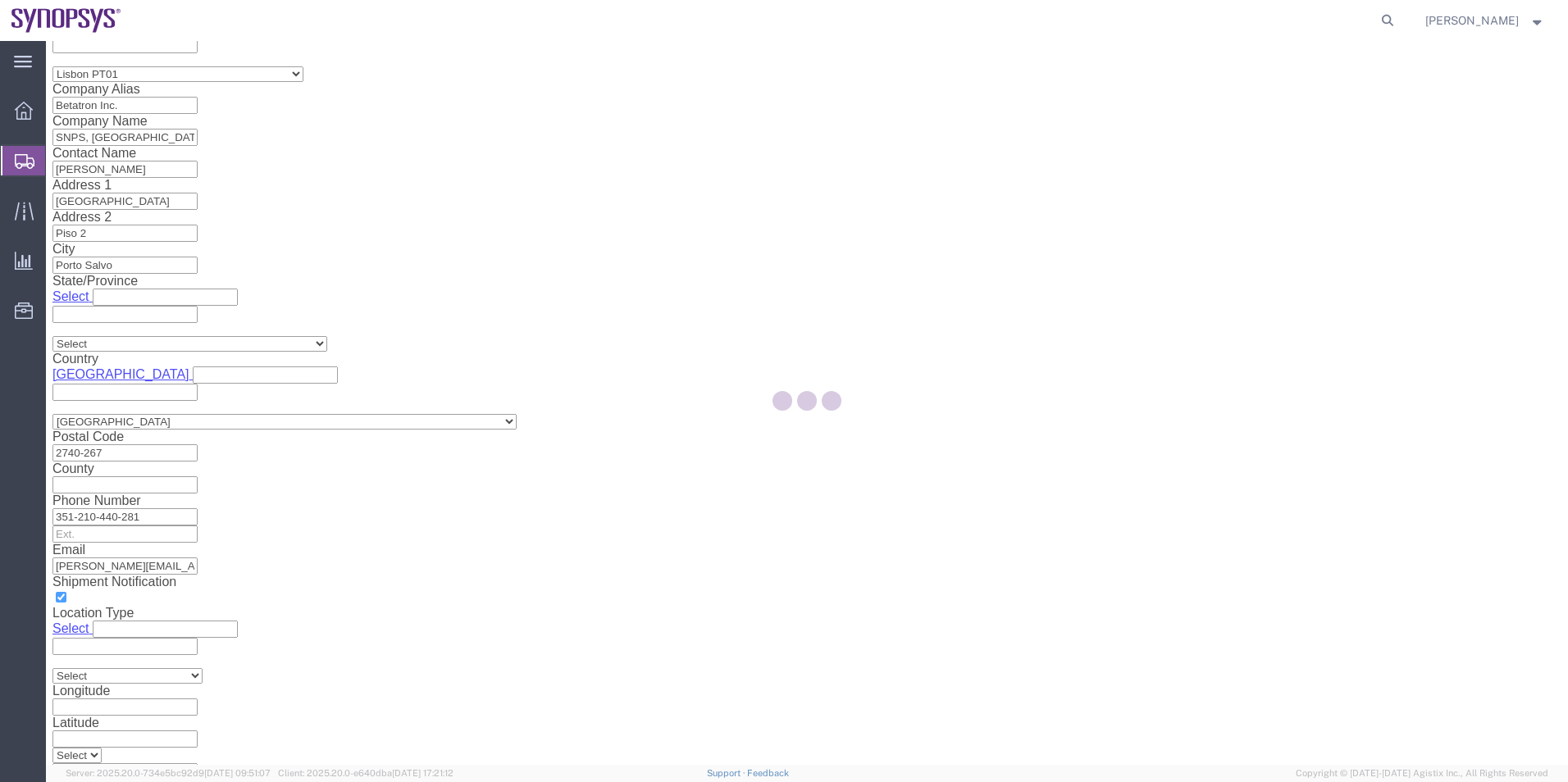
select select "CA"
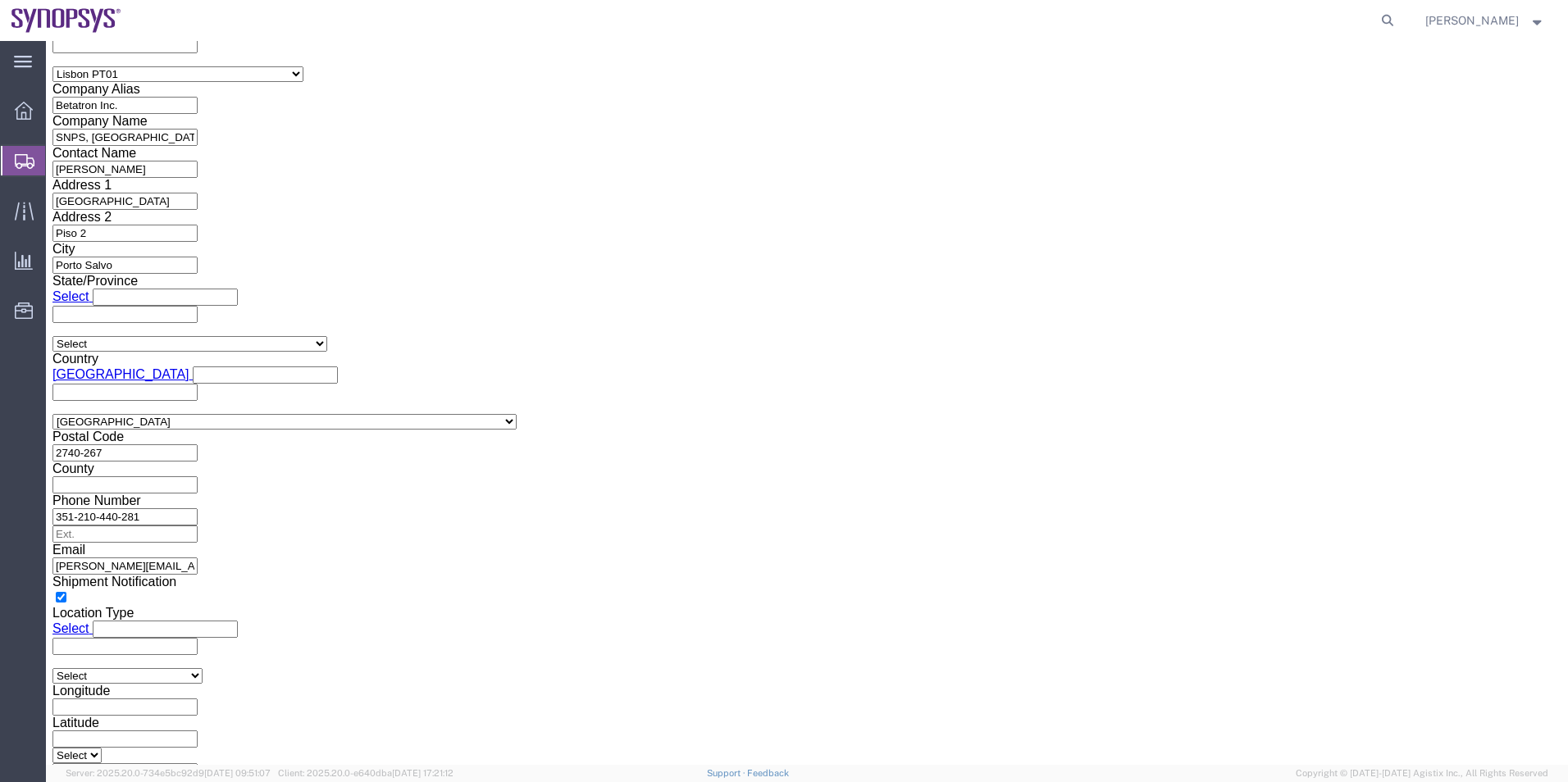
click input "Contact Name"
paste input "[PERSON_NAME]"
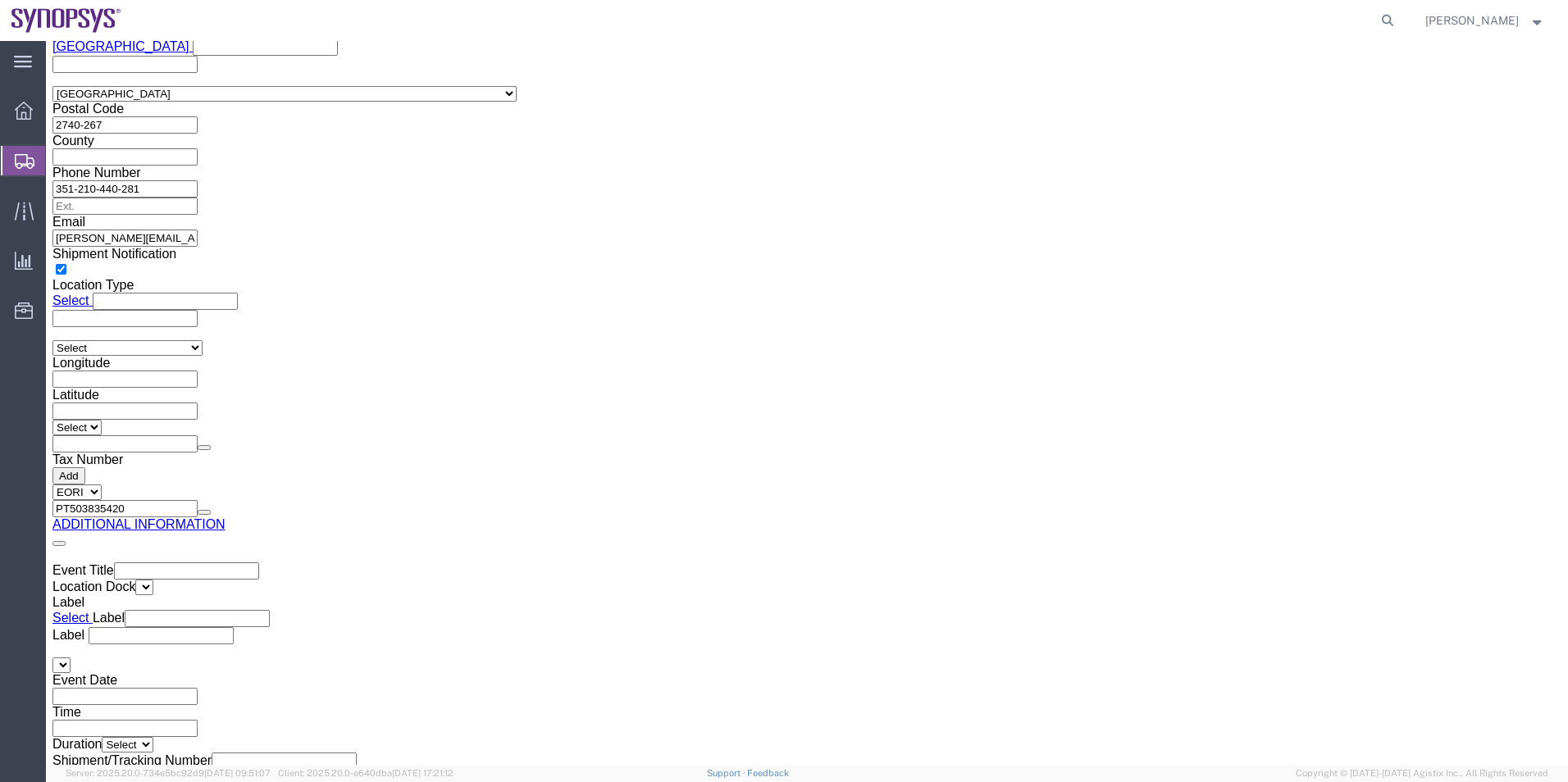
scroll to position [2564, 0]
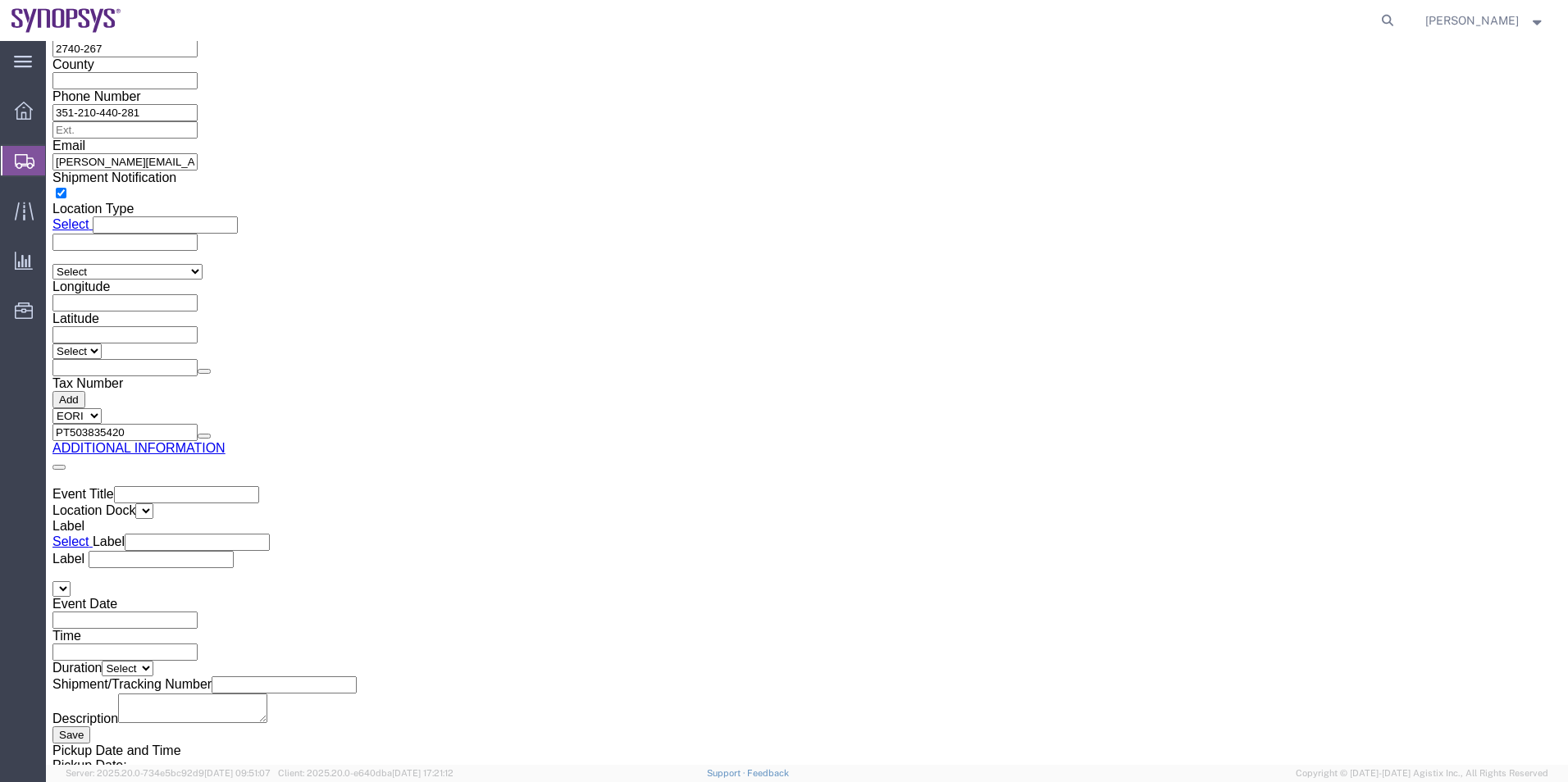
type input "[PERSON_NAME]"
click button "Save"
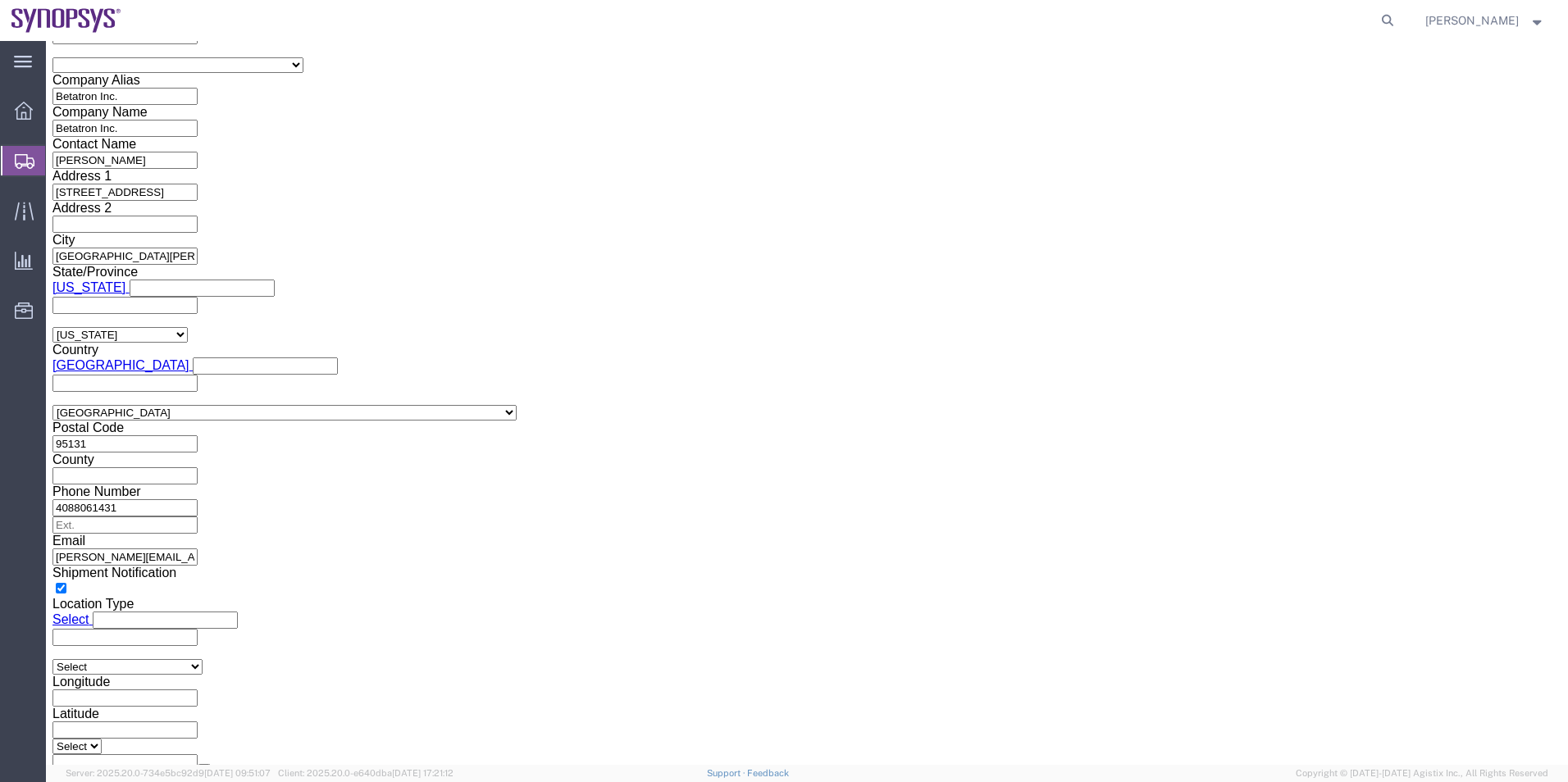
scroll to position [1088, 0]
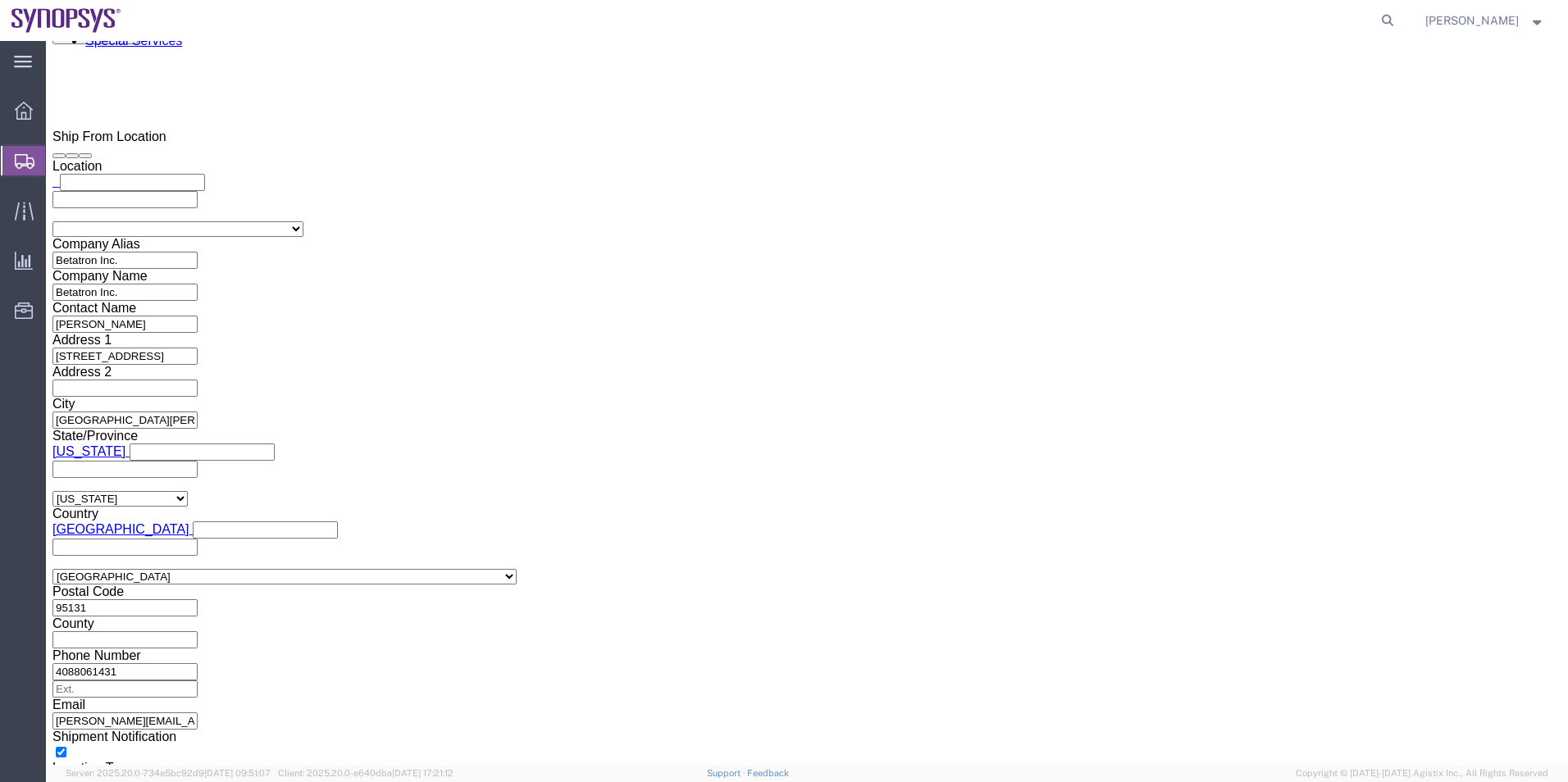
click button "Rate Shipment"
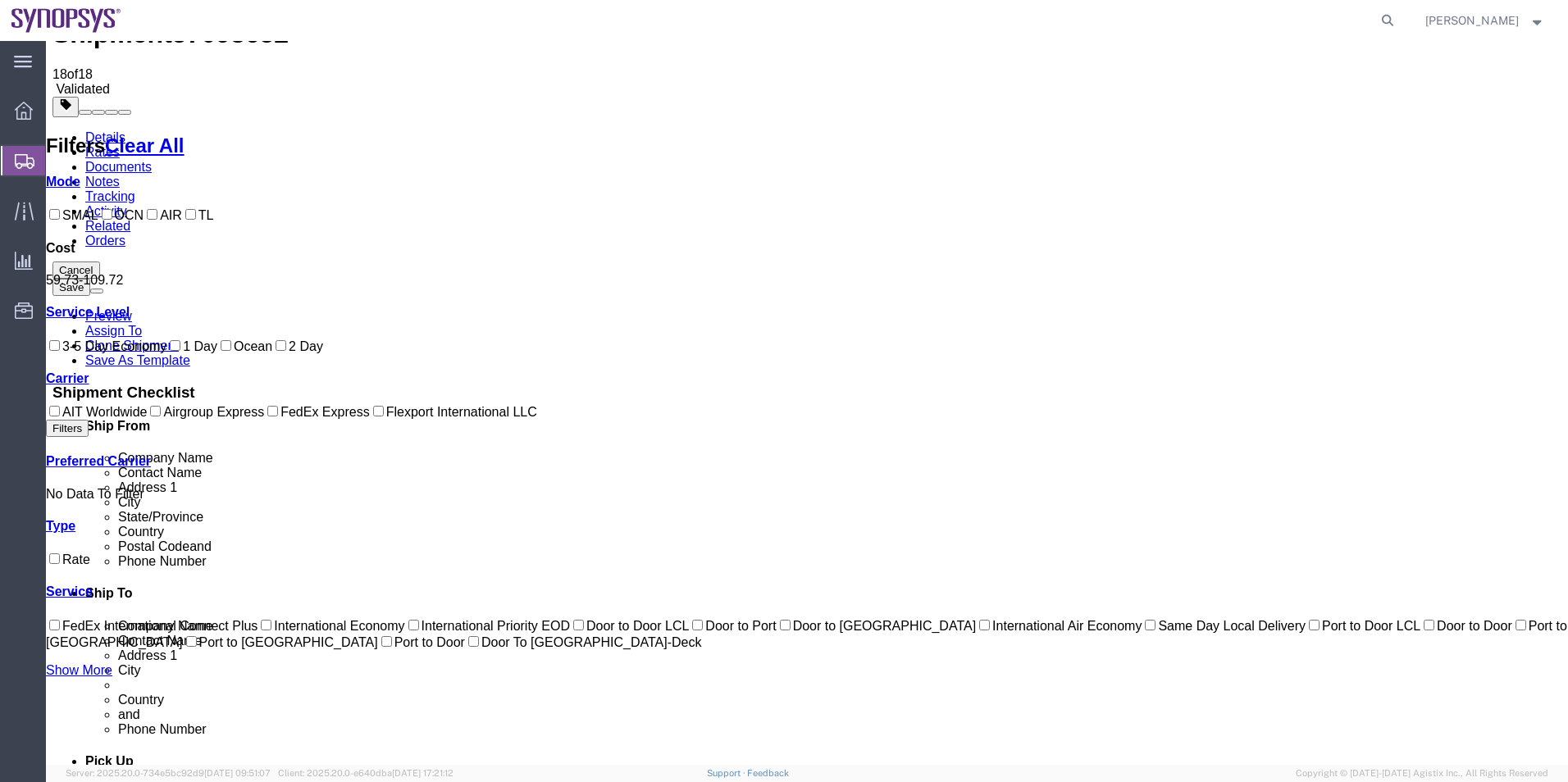
scroll to position [0, 0]
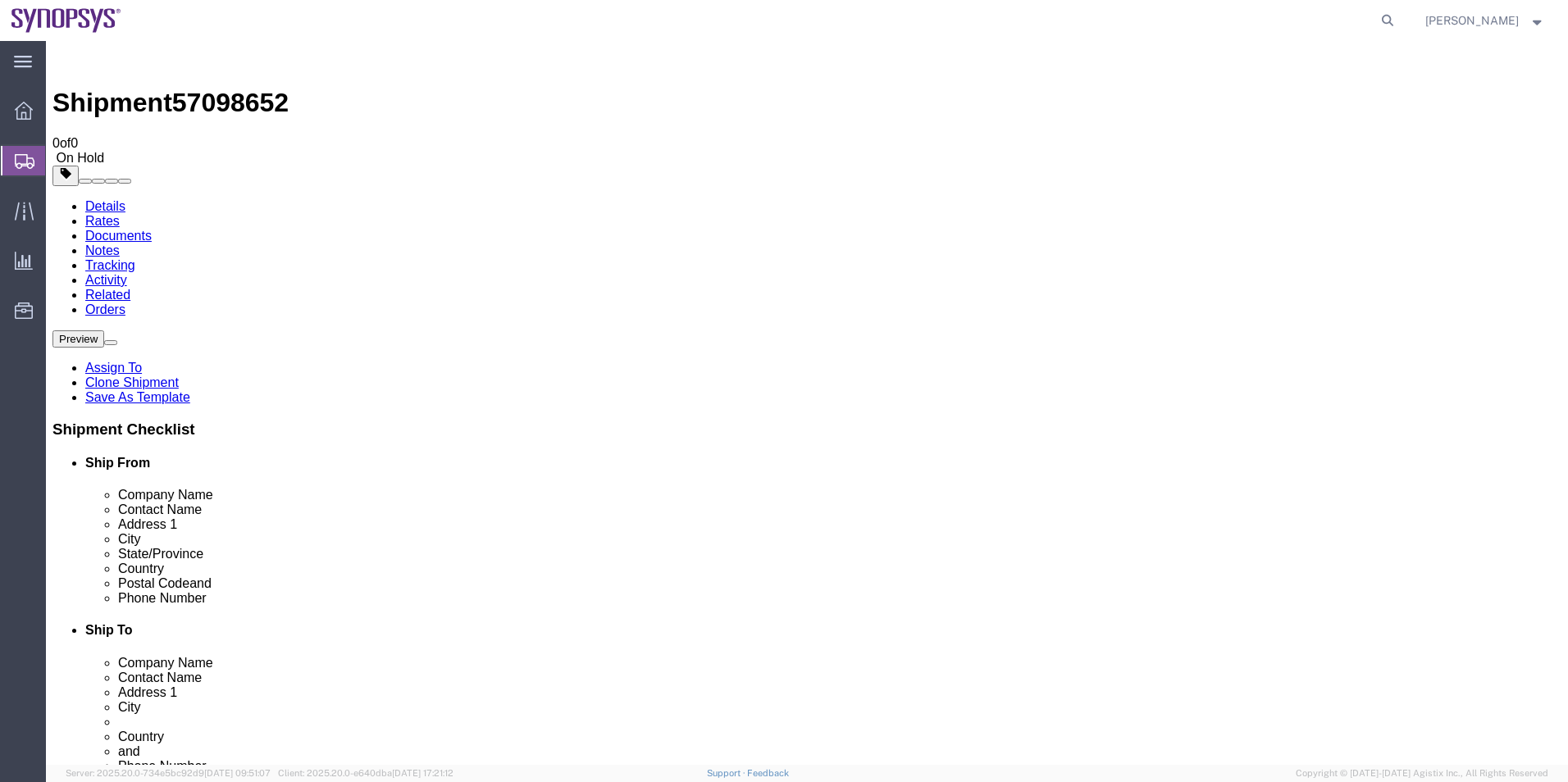
click at [0, 0] on span "Shipment Manager" at bounding box center [0, 0] width 0 height 0
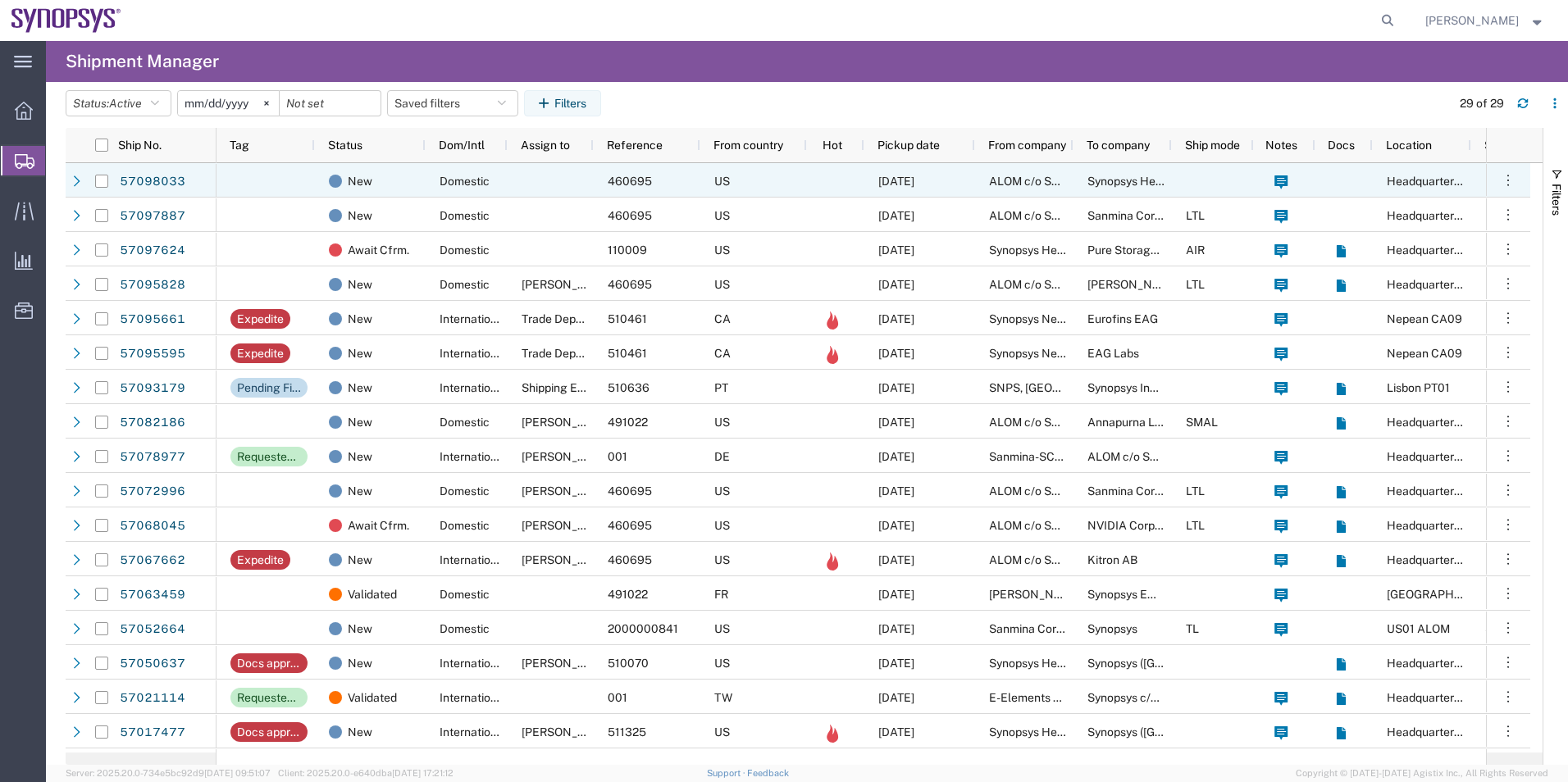
click at [455, 195] on div "Domestic" at bounding box center [466, 180] width 82 height 35
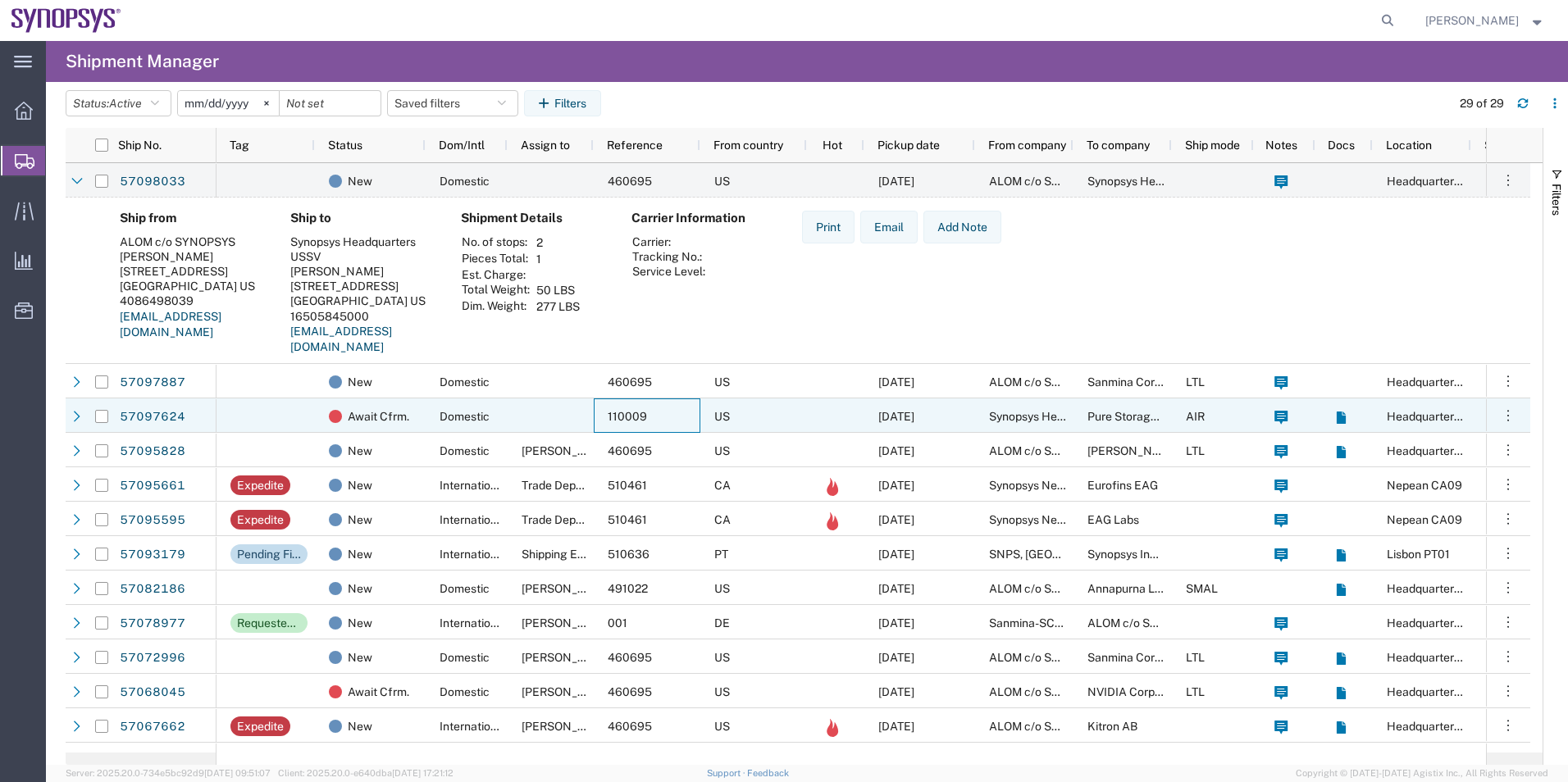
click at [594, 411] on div "110009" at bounding box center [647, 415] width 107 height 35
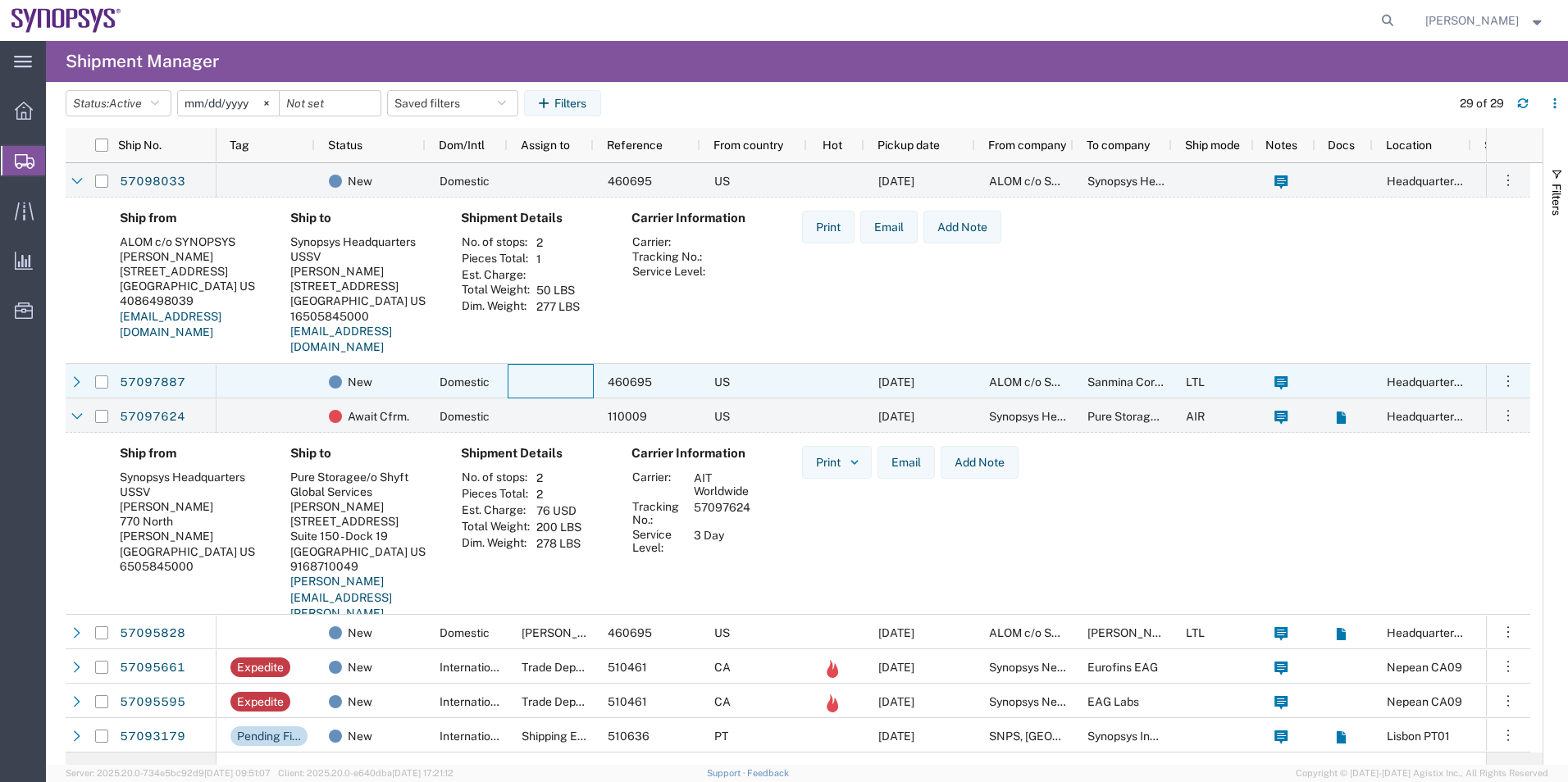
click at [549, 391] on div at bounding box center [551, 381] width 86 height 35
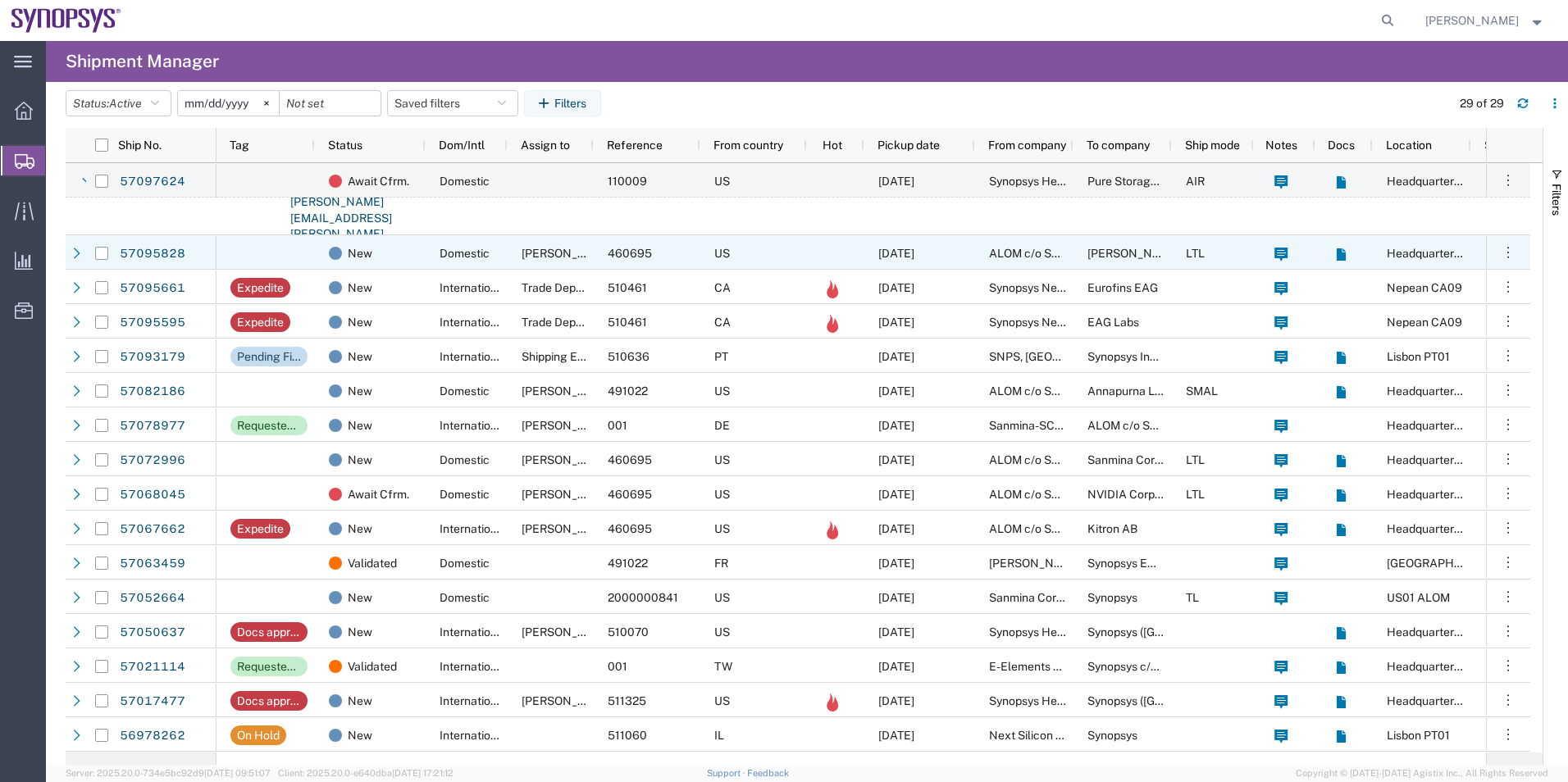
scroll to position [492, 0]
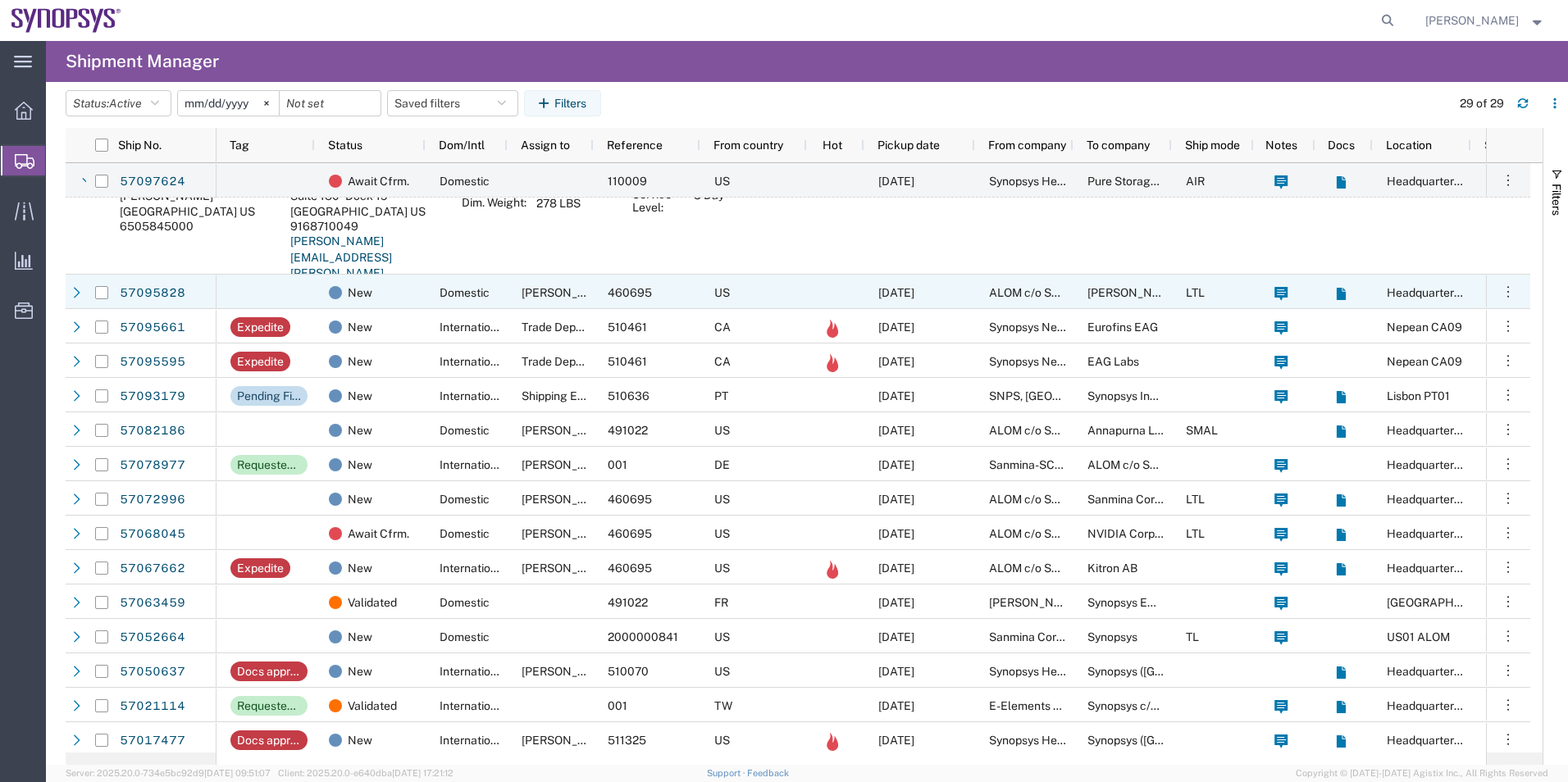
click at [295, 284] on div at bounding box center [266, 292] width 99 height 35
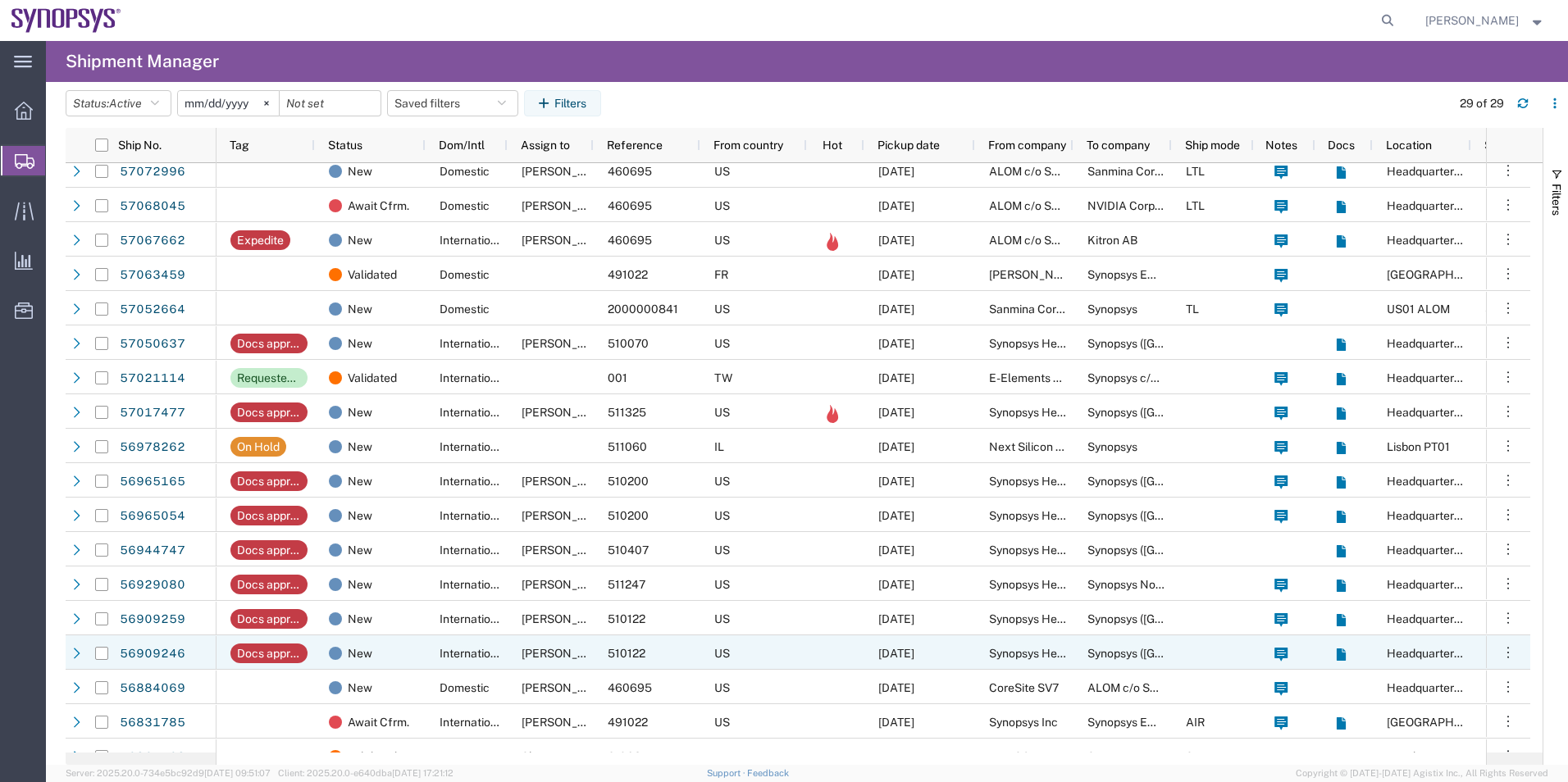
scroll to position [898, 0]
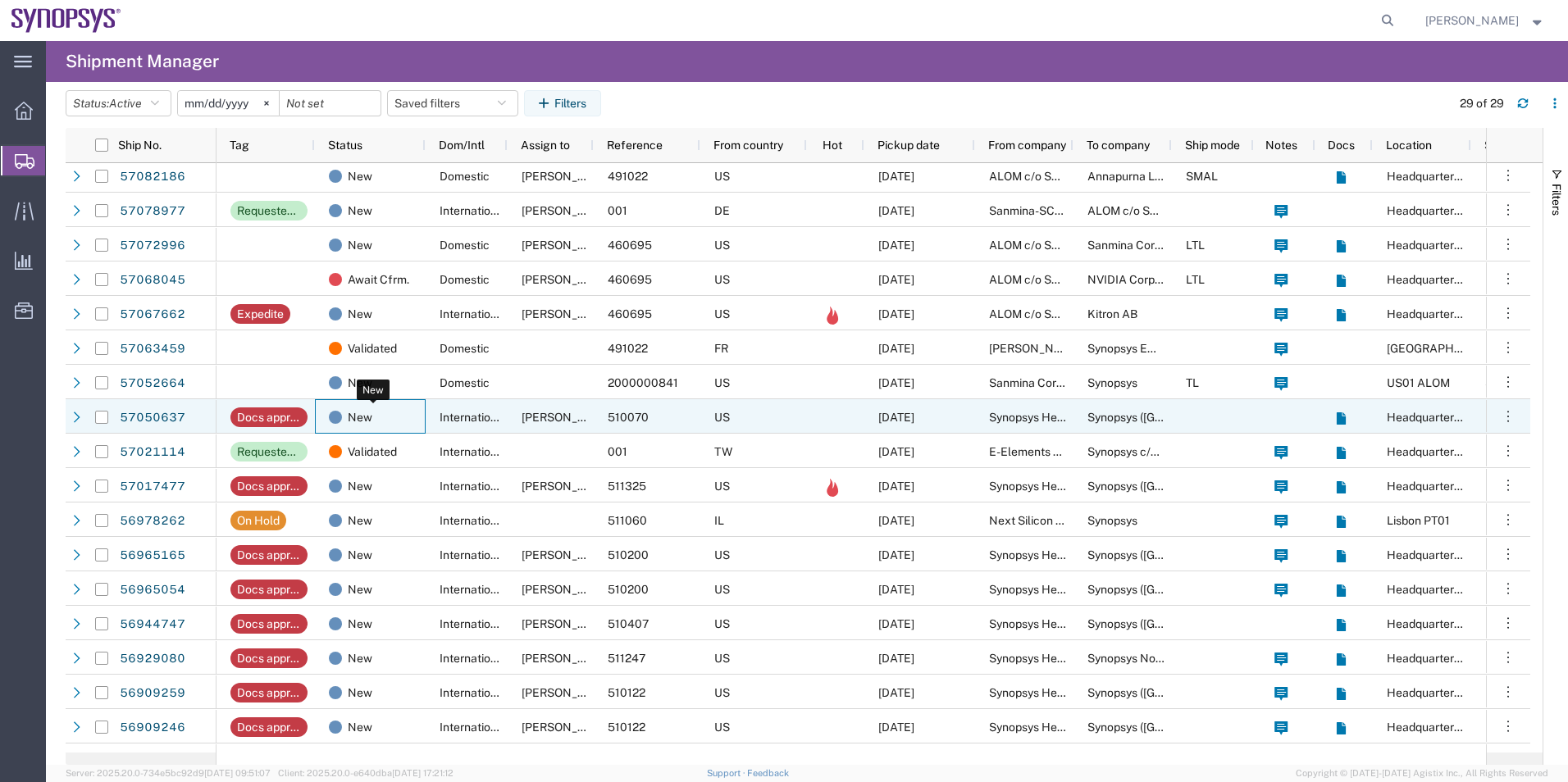
click at [395, 413] on div "New" at bounding box center [373, 417] width 89 height 35
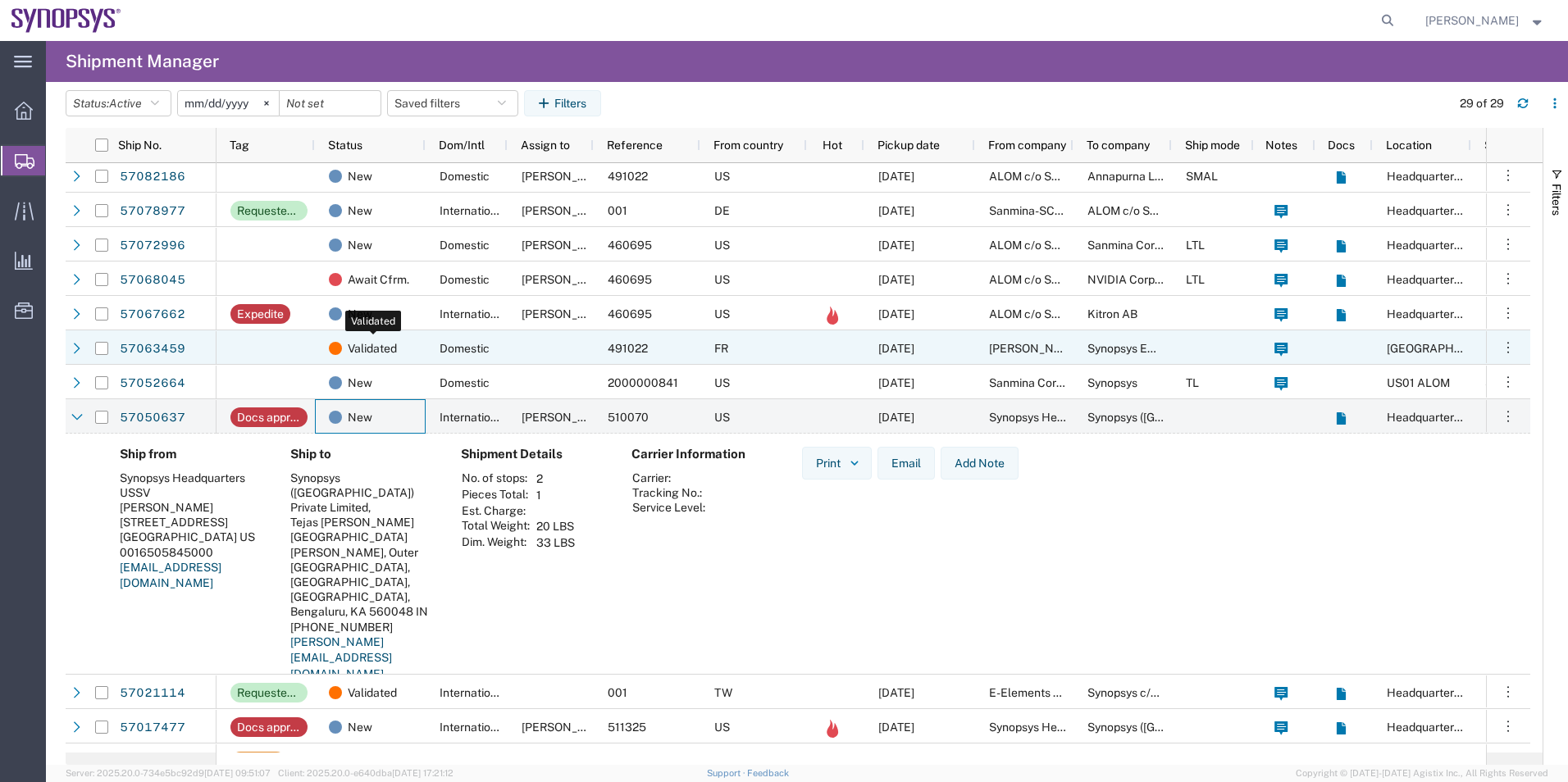
click at [412, 352] on div "Validated" at bounding box center [373, 348] width 89 height 35
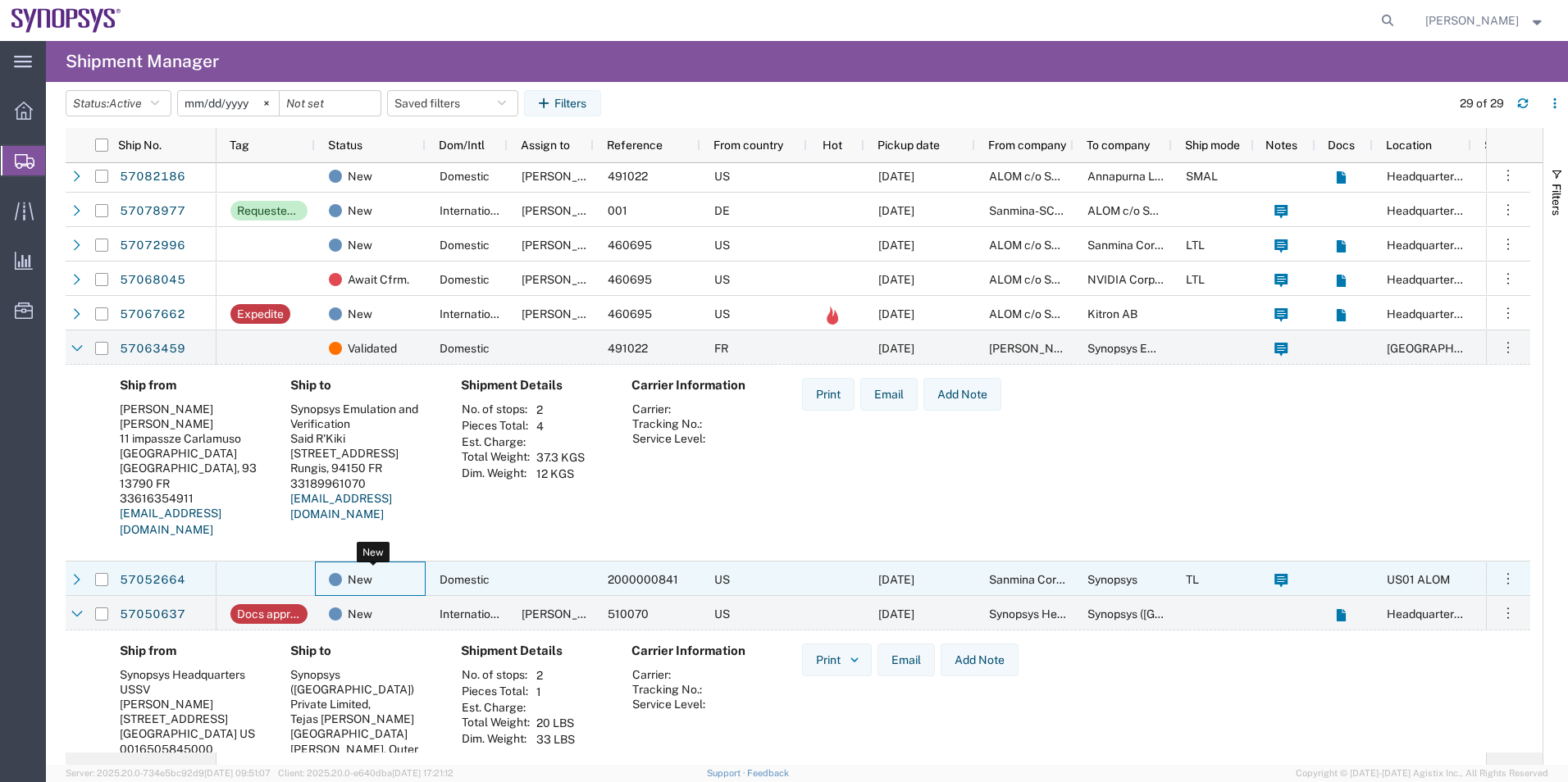
click at [407, 586] on div "New" at bounding box center [373, 580] width 89 height 35
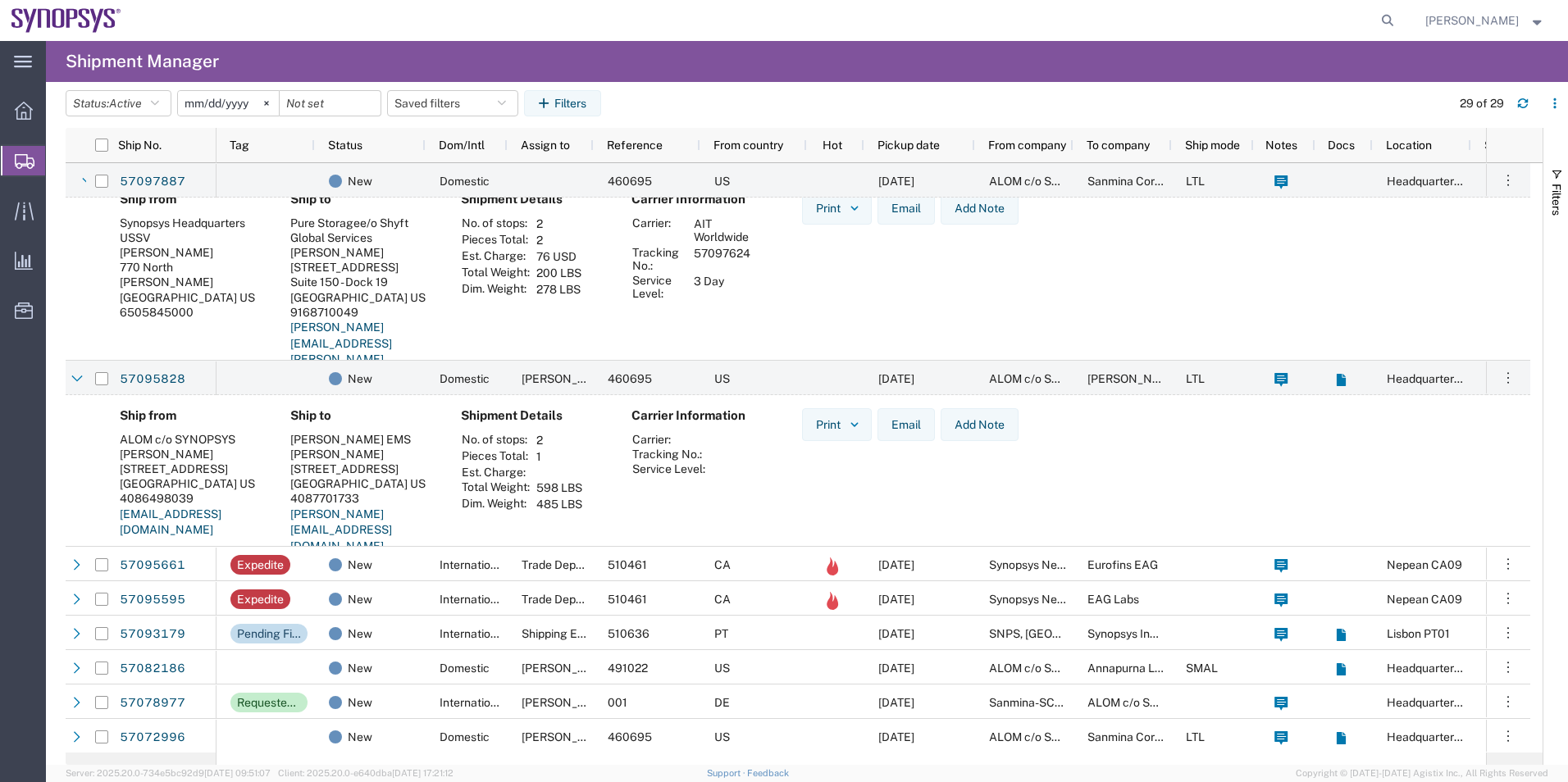
scroll to position [78, 0]
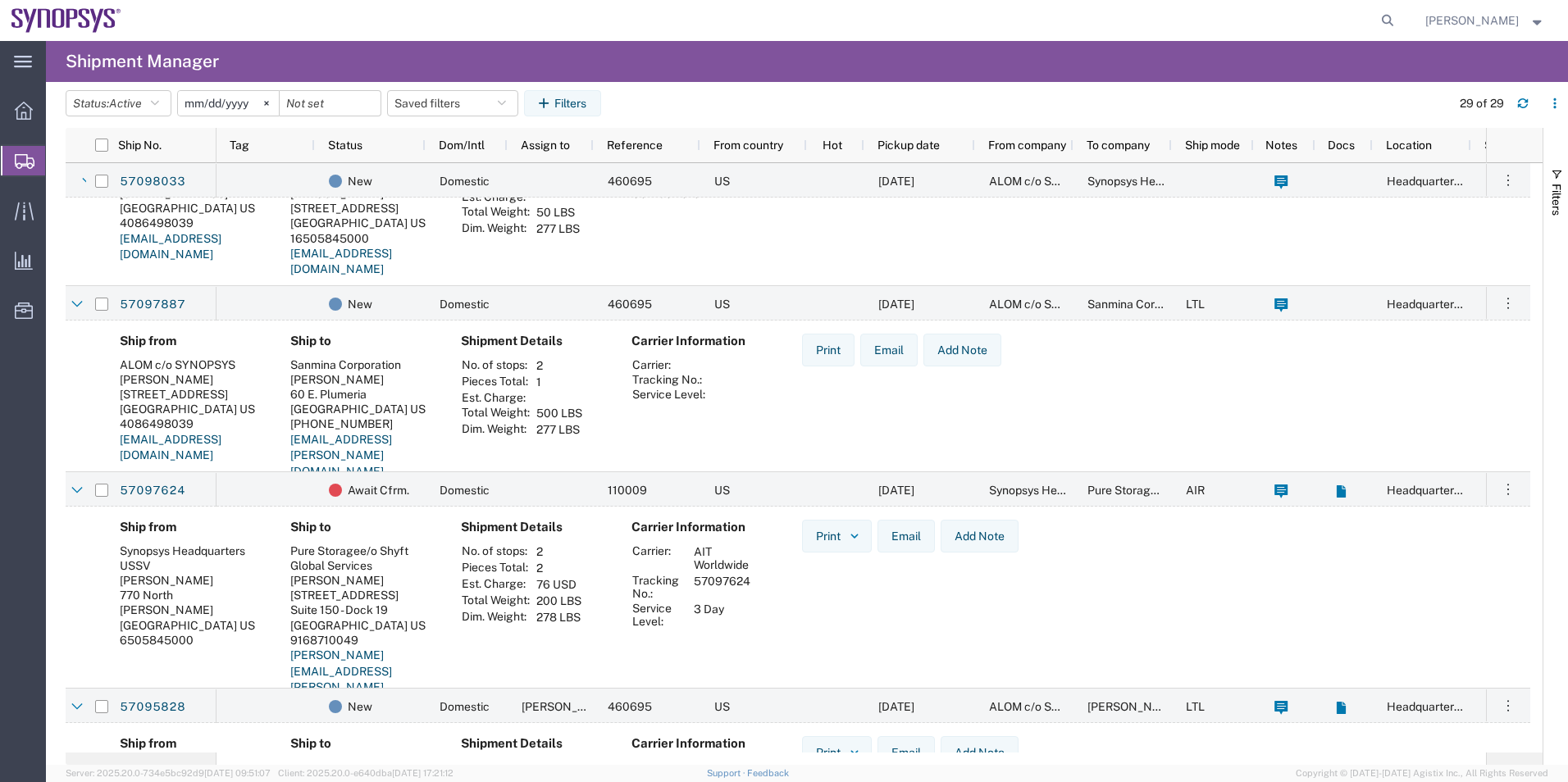
click at [742, 438] on div "Carrier Information Carrier: Tracking No.: Service Level:" at bounding box center [703, 413] width 171 height 157
